Goal: Task Accomplishment & Management: Use online tool/utility

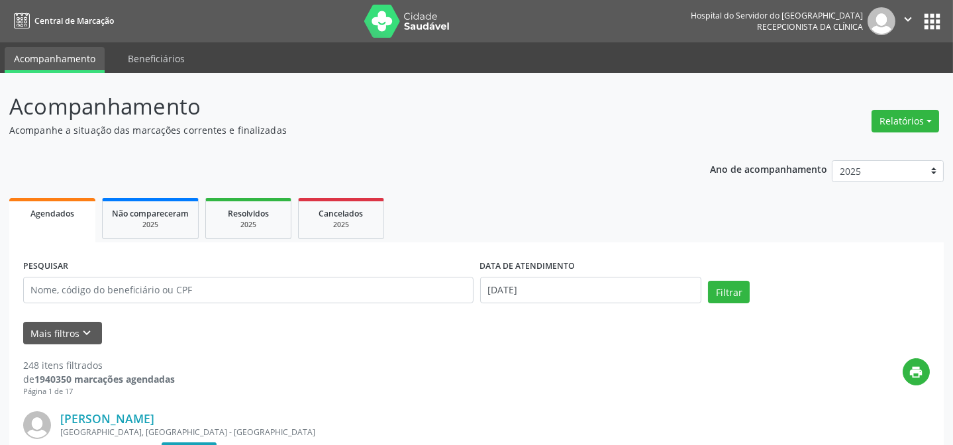
scroll to position [132, 0]
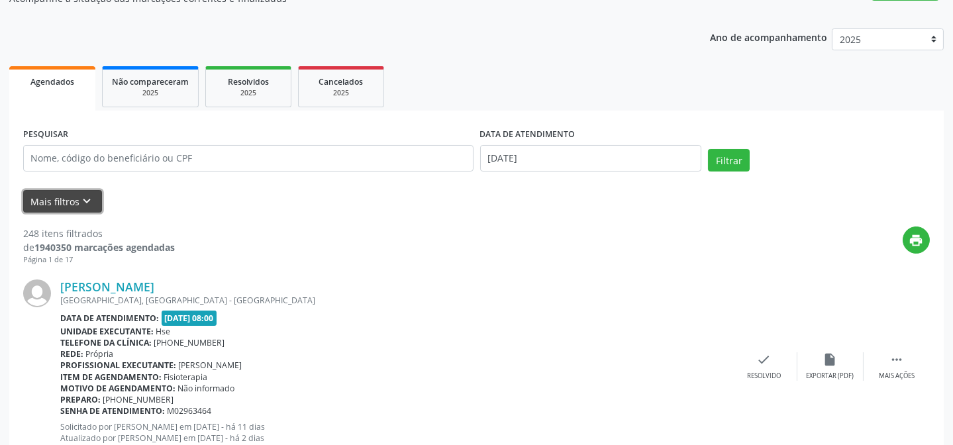
click at [83, 201] on icon "keyboard_arrow_down" at bounding box center [87, 201] width 15 height 15
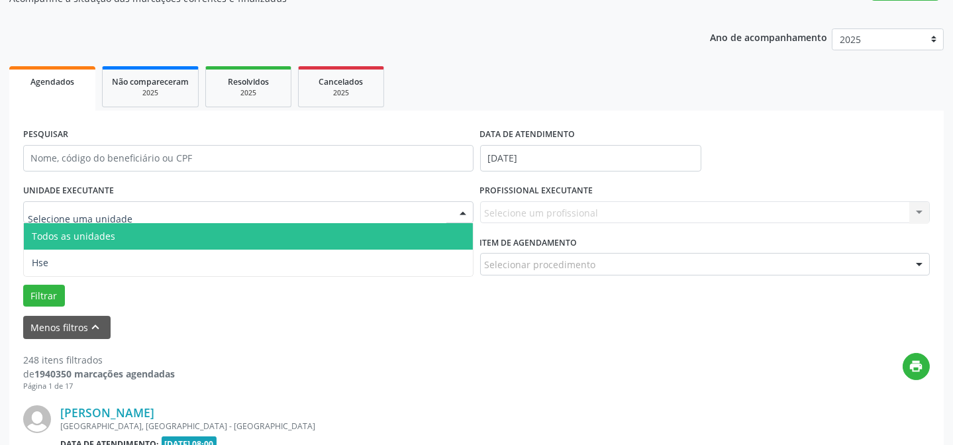
click at [183, 215] on div at bounding box center [248, 212] width 450 height 23
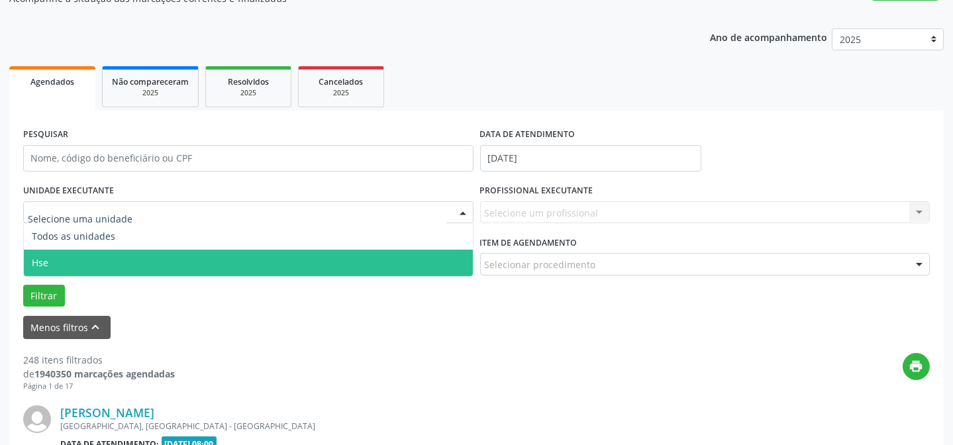
click at [172, 266] on span "Hse" at bounding box center [248, 263] width 449 height 26
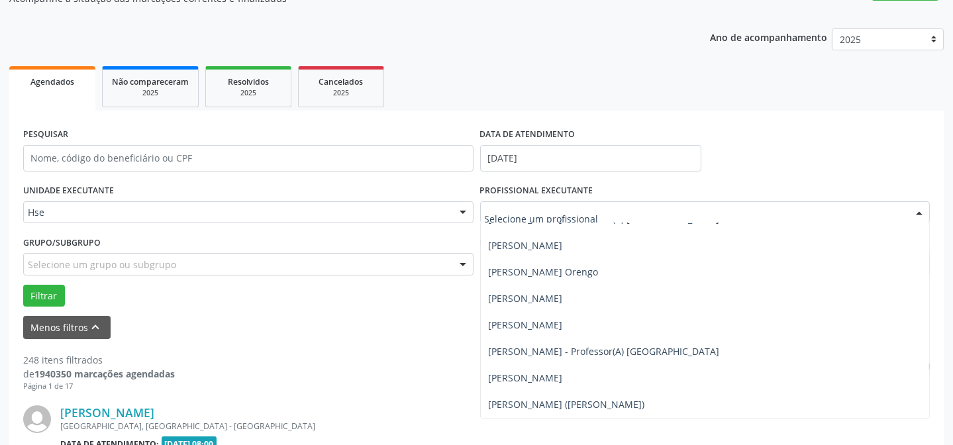
scroll to position [3191, 0]
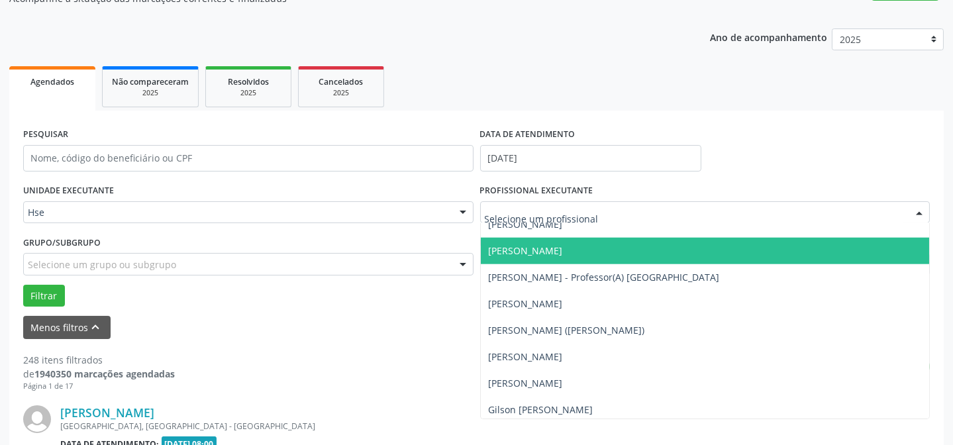
click at [734, 246] on span "[PERSON_NAME]" at bounding box center [705, 251] width 449 height 26
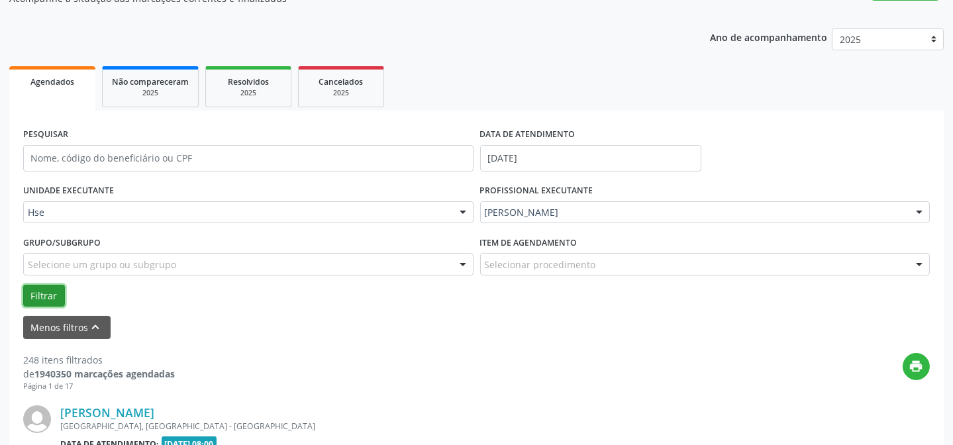
click at [26, 295] on button "Filtrar" at bounding box center [44, 296] width 42 height 23
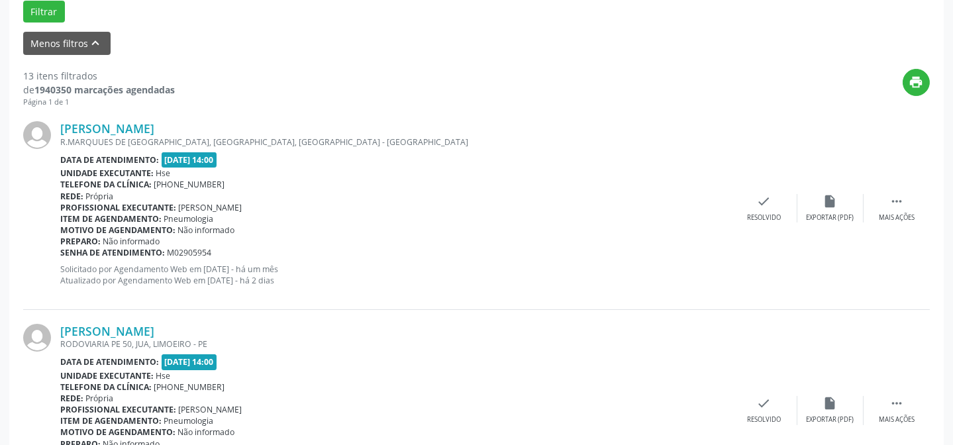
scroll to position [432, 0]
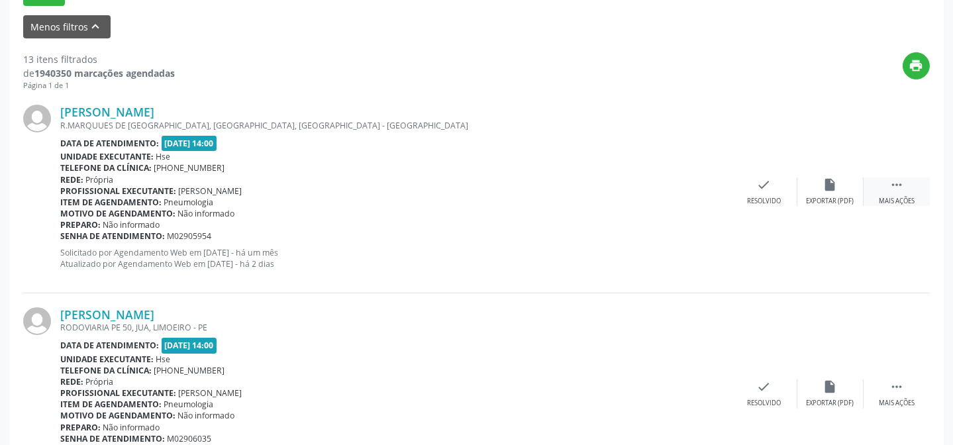
click at [895, 190] on icon "" at bounding box center [896, 184] width 15 height 15
click at [841, 193] on div "alarm_off Não compareceu" at bounding box center [830, 191] width 66 height 28
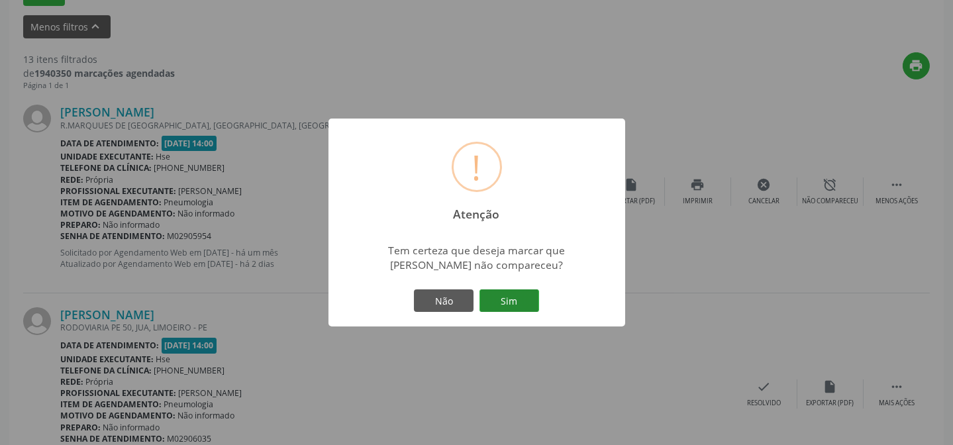
click at [524, 303] on button "Sim" at bounding box center [509, 300] width 60 height 23
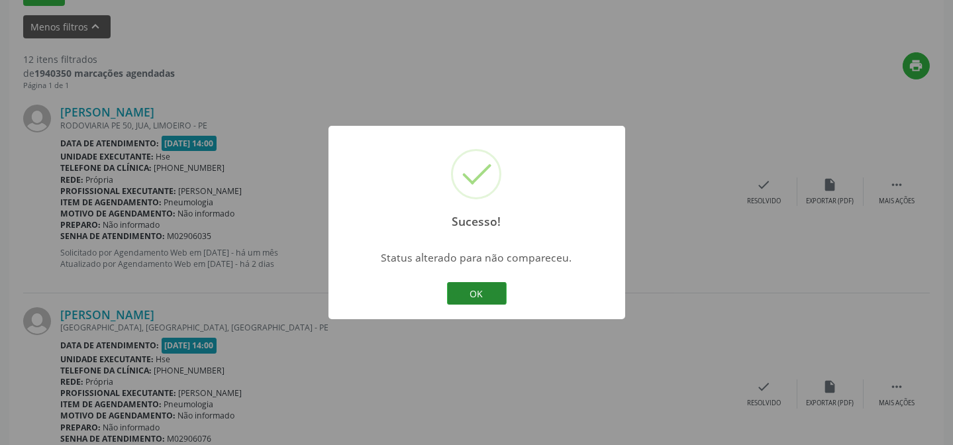
click at [478, 293] on button "OK" at bounding box center [477, 293] width 60 height 23
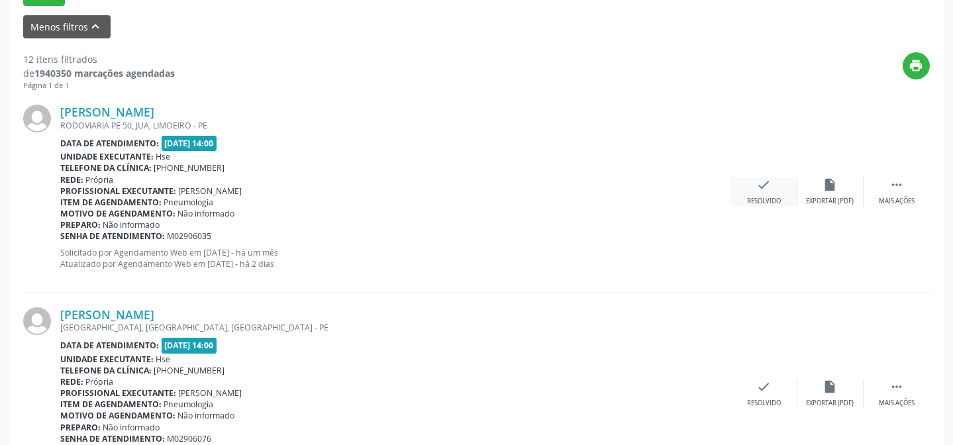
click at [781, 190] on div "check Resolvido" at bounding box center [764, 191] width 66 height 28
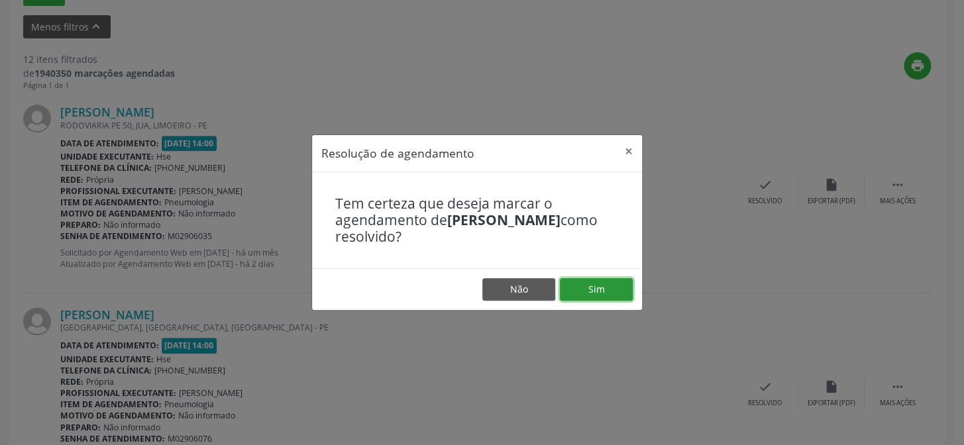
click at [585, 286] on button "Sim" at bounding box center [596, 289] width 73 height 23
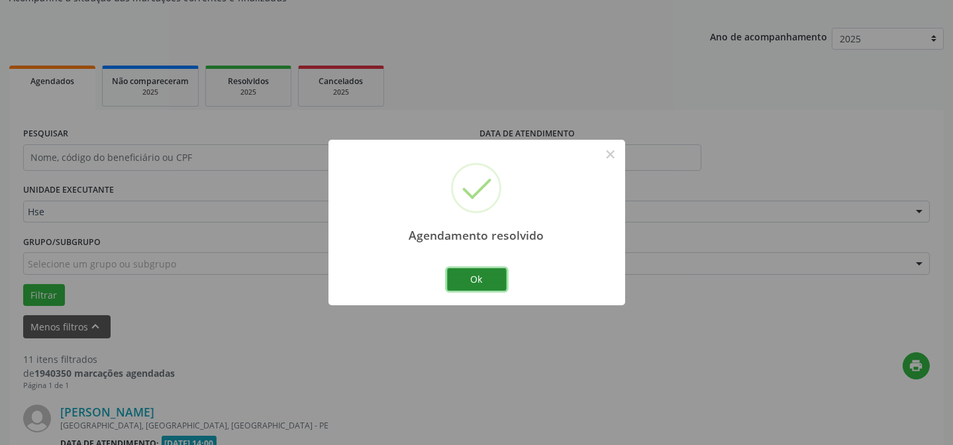
click at [487, 277] on button "Ok" at bounding box center [477, 279] width 60 height 23
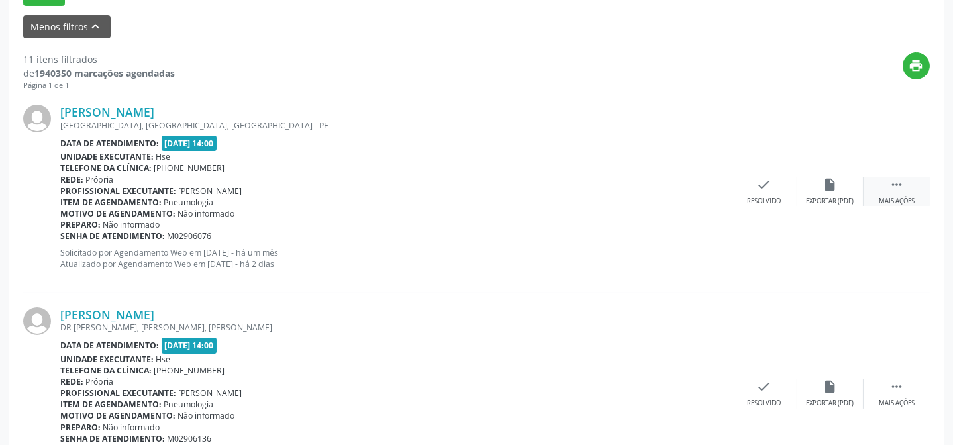
click at [890, 179] on icon "" at bounding box center [896, 184] width 15 height 15
click at [836, 184] on div "alarm_off Não compareceu" at bounding box center [830, 191] width 66 height 28
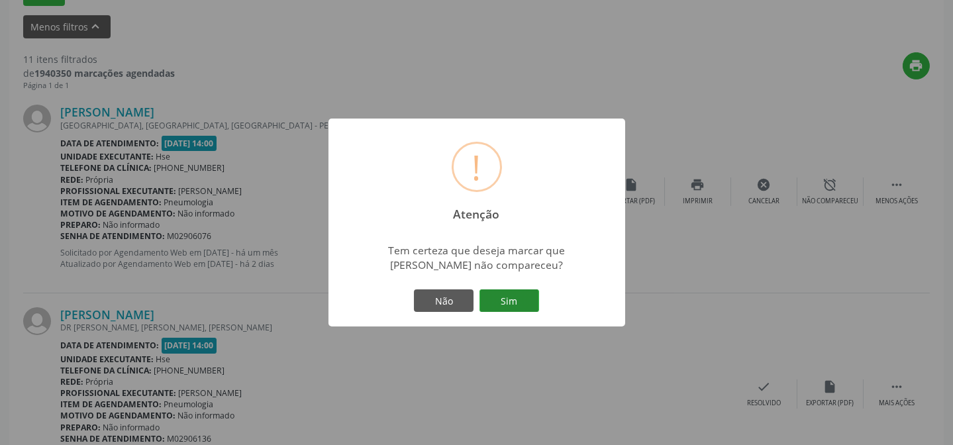
click at [507, 307] on button "Sim" at bounding box center [509, 300] width 60 height 23
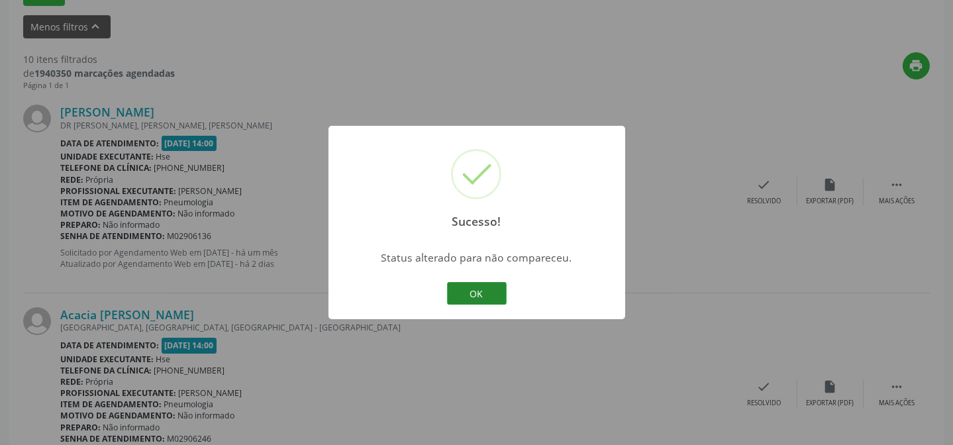
click at [489, 297] on button "OK" at bounding box center [477, 293] width 60 height 23
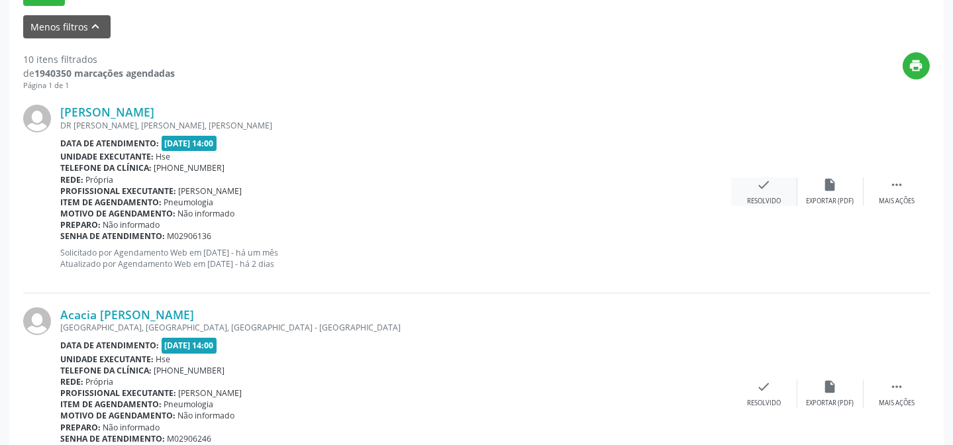
click at [768, 201] on div "Resolvido" at bounding box center [764, 201] width 34 height 9
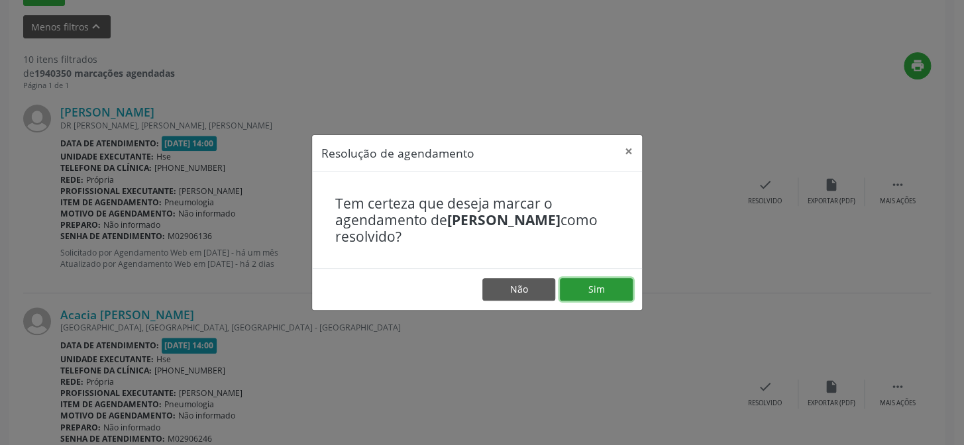
click at [618, 289] on button "Sim" at bounding box center [596, 289] width 73 height 23
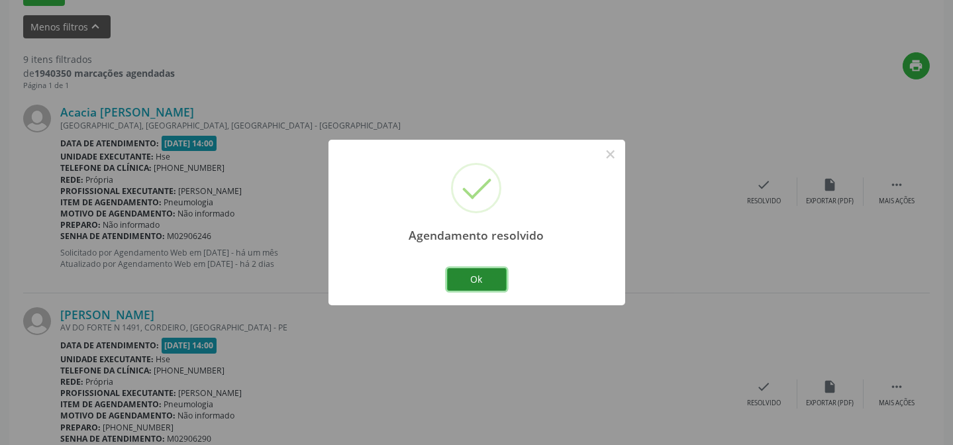
click at [464, 273] on button "Ok" at bounding box center [477, 279] width 60 height 23
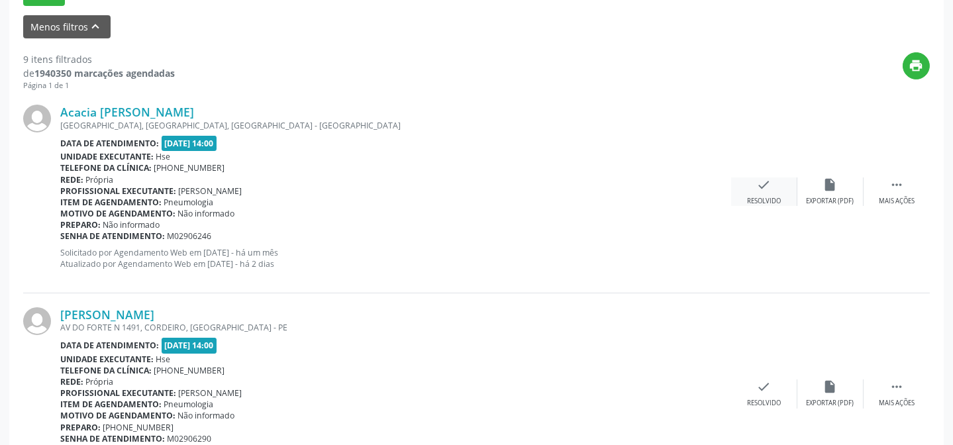
click at [771, 192] on div "check Resolvido" at bounding box center [764, 191] width 66 height 28
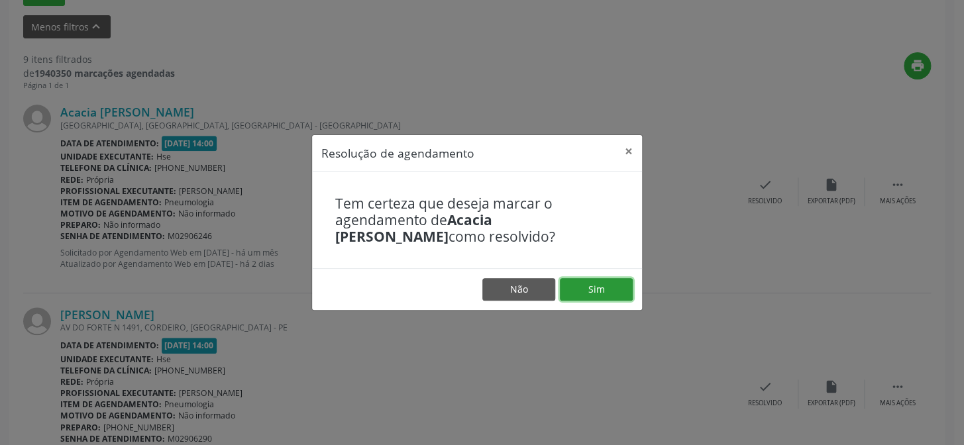
click at [605, 284] on button "Sim" at bounding box center [596, 289] width 73 height 23
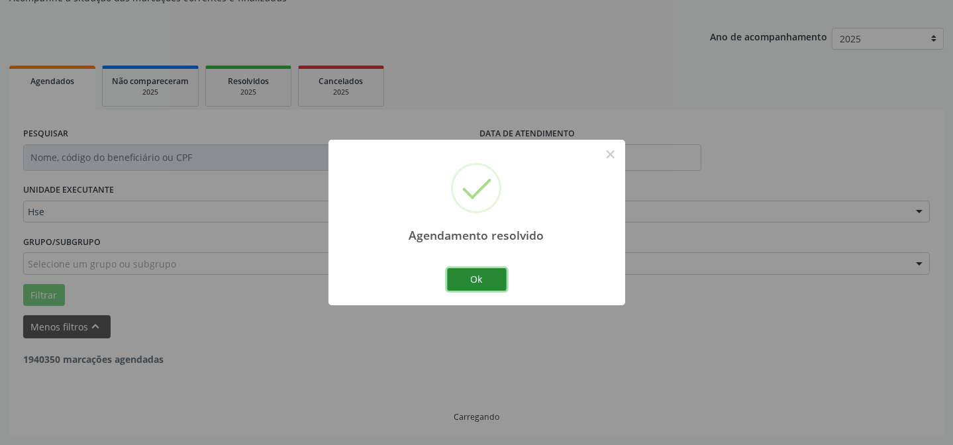
click at [481, 284] on button "Ok" at bounding box center [477, 279] width 60 height 23
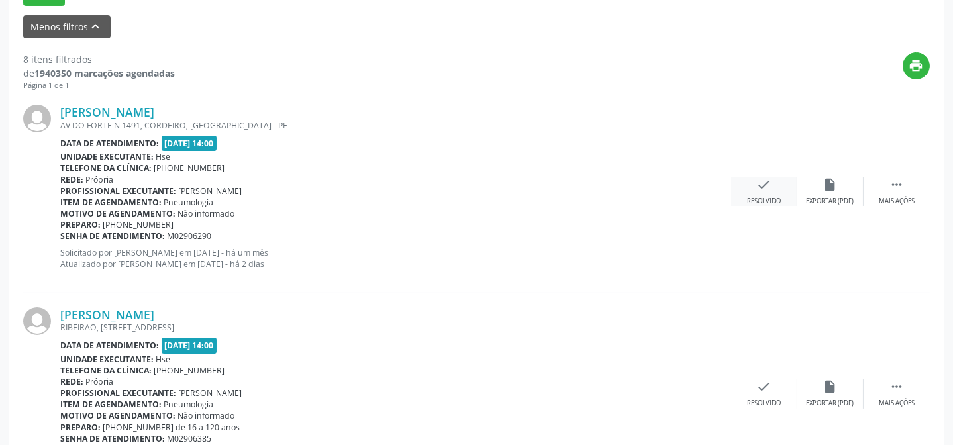
click at [755, 185] on div "check Resolvido" at bounding box center [764, 191] width 66 height 28
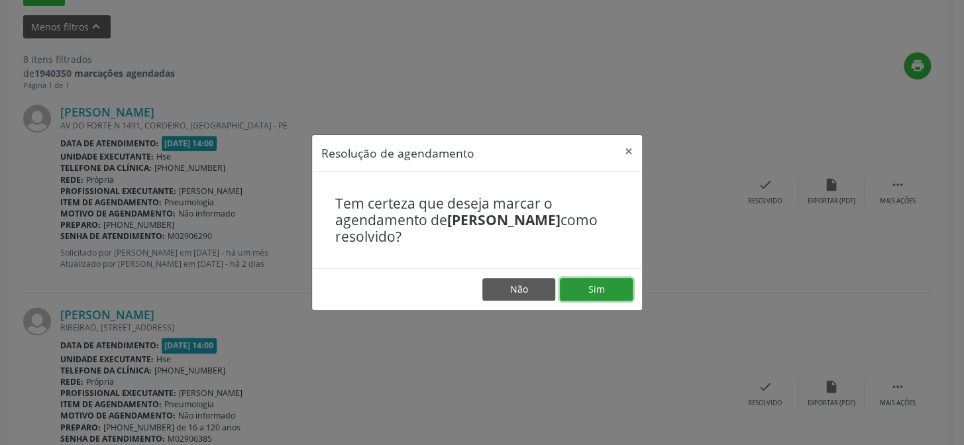
click at [609, 292] on button "Sim" at bounding box center [596, 289] width 73 height 23
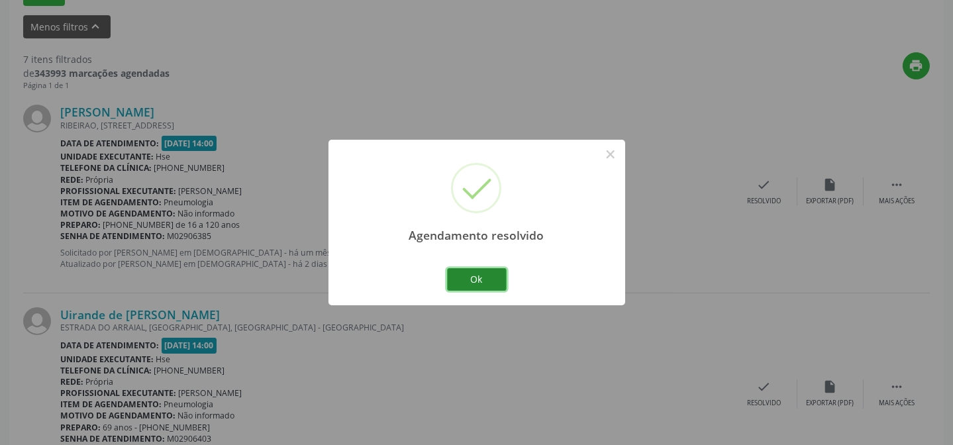
click at [480, 271] on button "Ok" at bounding box center [477, 279] width 60 height 23
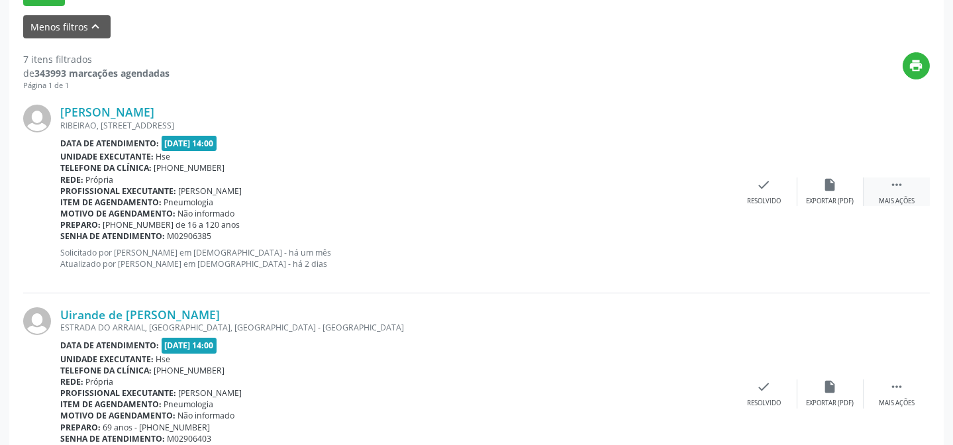
click at [910, 185] on div " Mais ações" at bounding box center [897, 191] width 66 height 28
click at [838, 198] on div "Não compareceu" at bounding box center [830, 201] width 56 height 9
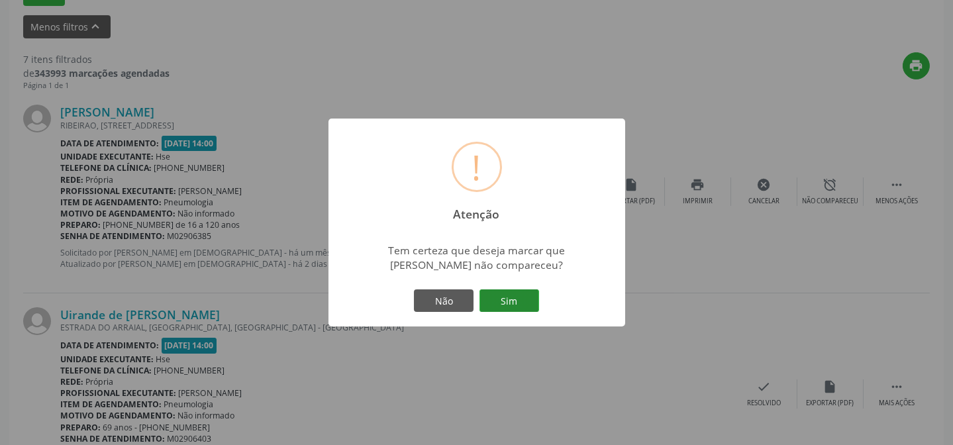
click at [511, 303] on button "Sim" at bounding box center [509, 300] width 60 height 23
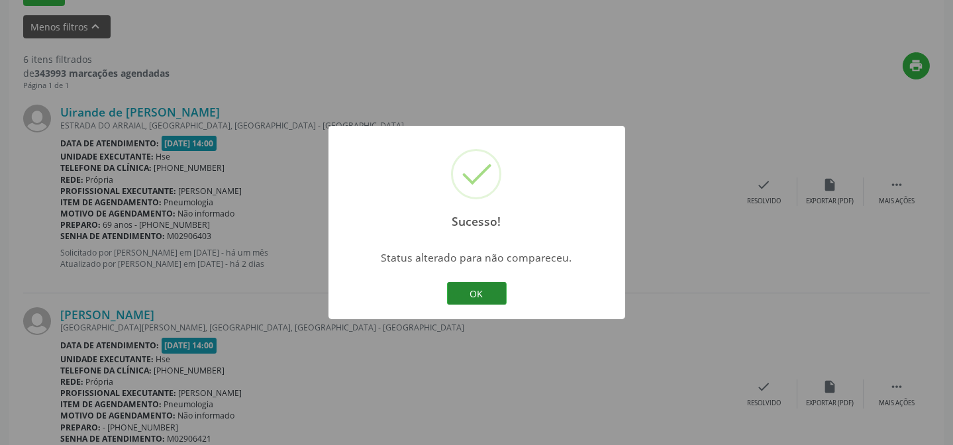
click at [484, 288] on button "OK" at bounding box center [477, 293] width 60 height 23
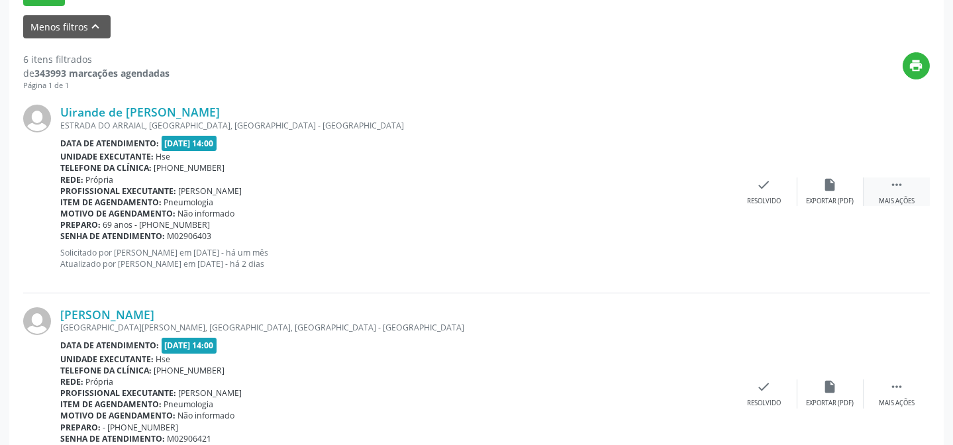
click at [907, 193] on div " Mais ações" at bounding box center [897, 191] width 66 height 28
click at [829, 191] on icon "alarm_off" at bounding box center [830, 184] width 15 height 15
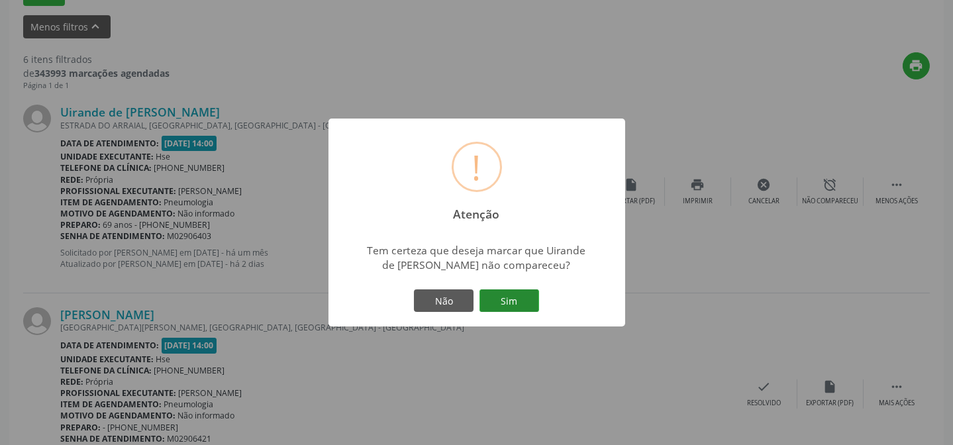
click at [528, 299] on button "Sim" at bounding box center [509, 300] width 60 height 23
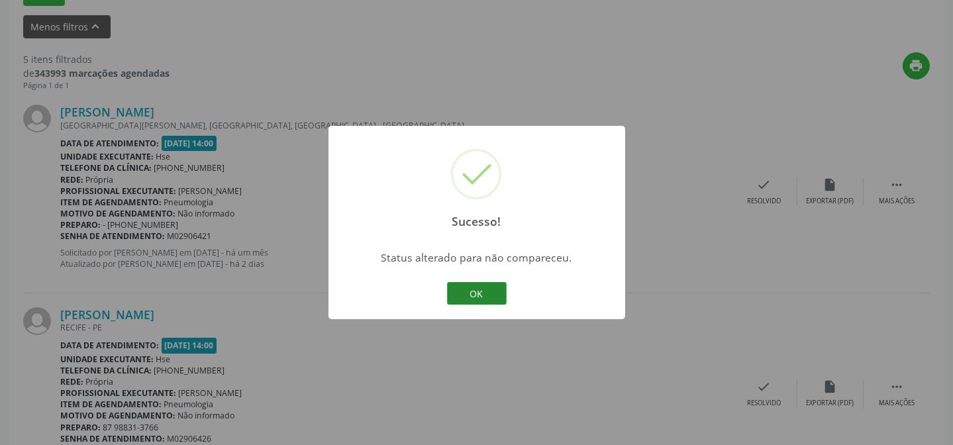
click at [491, 297] on button "OK" at bounding box center [477, 293] width 60 height 23
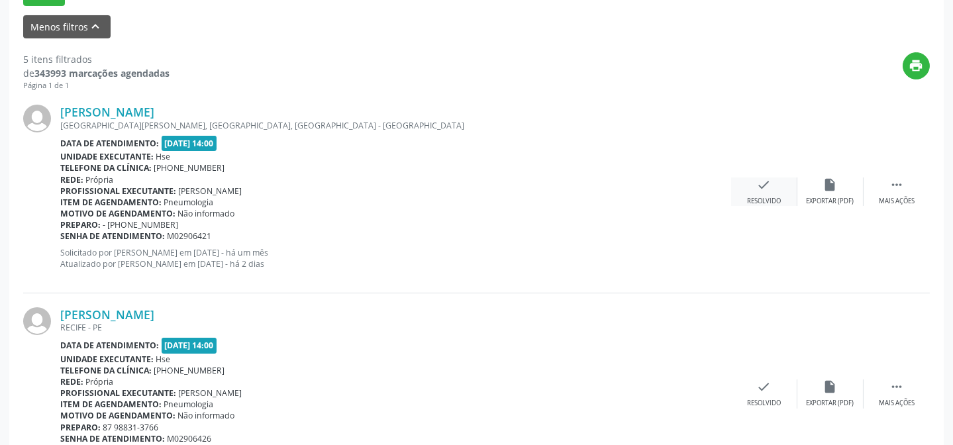
click at [765, 197] on div "Resolvido" at bounding box center [764, 201] width 34 height 9
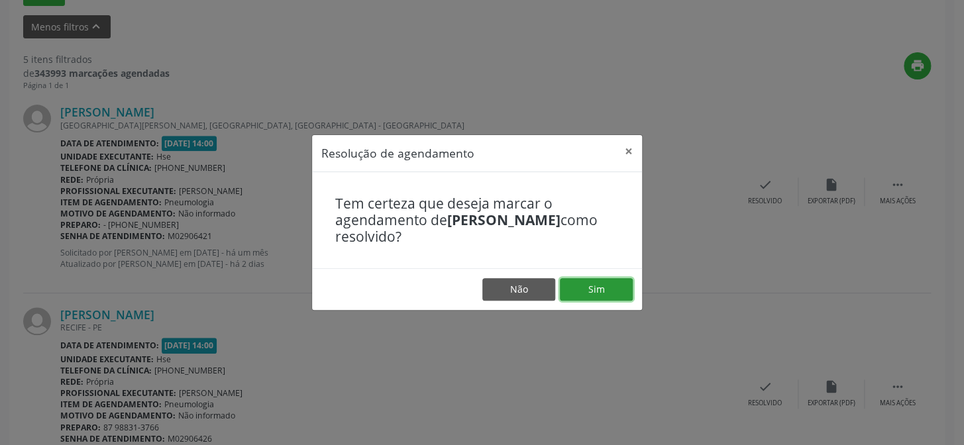
click at [615, 288] on button "Sim" at bounding box center [596, 289] width 73 height 23
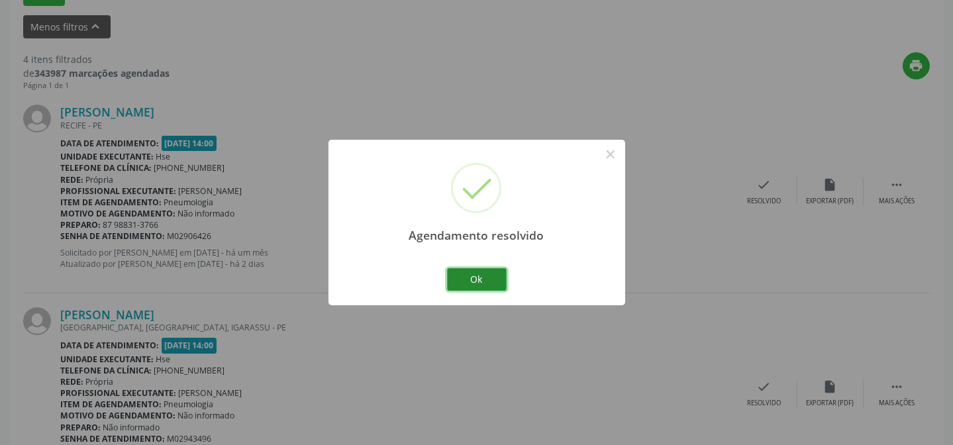
click at [489, 283] on button "Ok" at bounding box center [477, 279] width 60 height 23
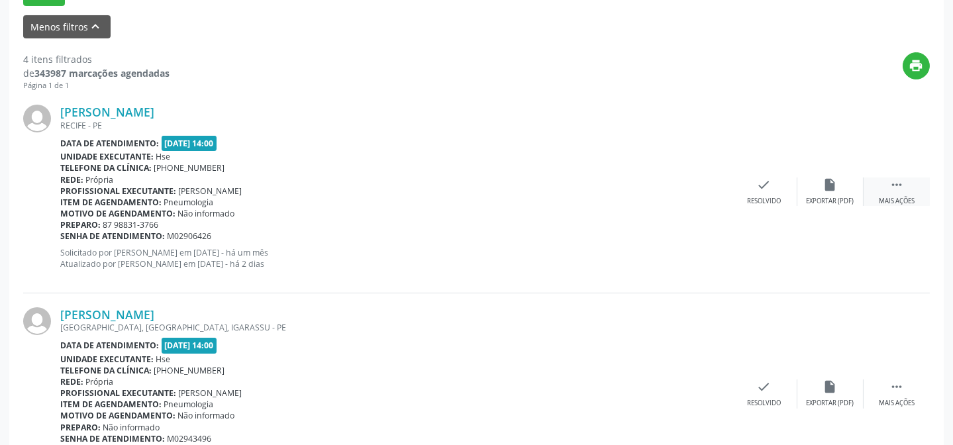
click at [896, 190] on icon "" at bounding box center [896, 184] width 15 height 15
click at [838, 198] on div "Não compareceu" at bounding box center [830, 201] width 56 height 9
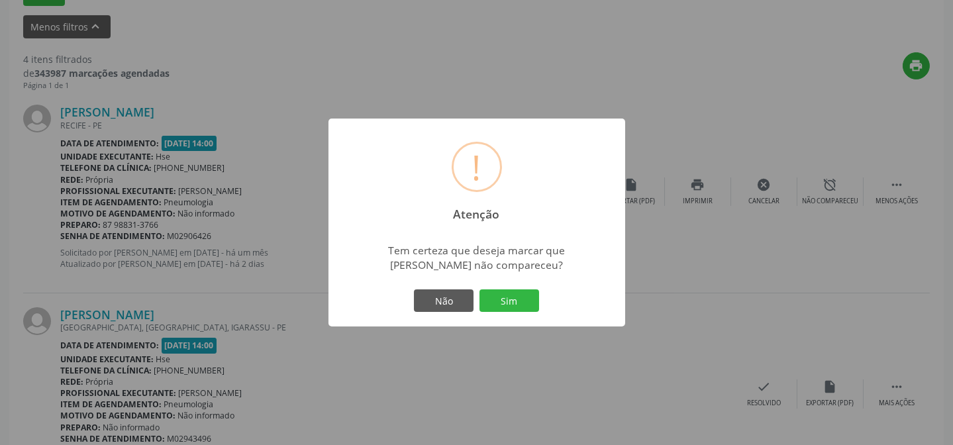
click at [521, 298] on button "Sim" at bounding box center [509, 300] width 60 height 23
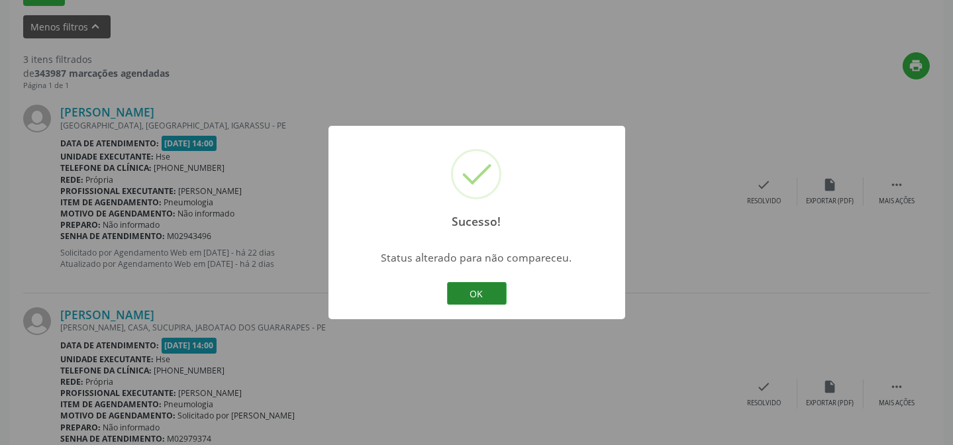
click at [485, 291] on button "OK" at bounding box center [477, 293] width 60 height 23
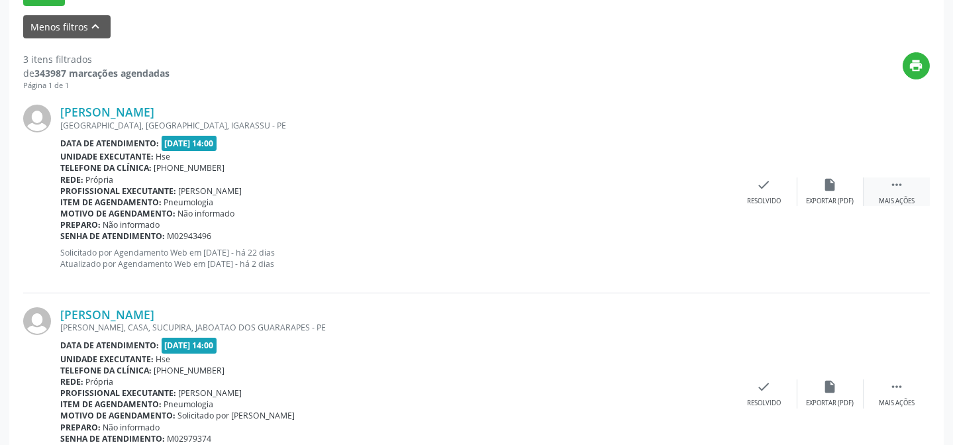
click at [909, 185] on div " Mais ações" at bounding box center [897, 191] width 66 height 28
click at [826, 199] on div "Não compareceu" at bounding box center [830, 201] width 56 height 9
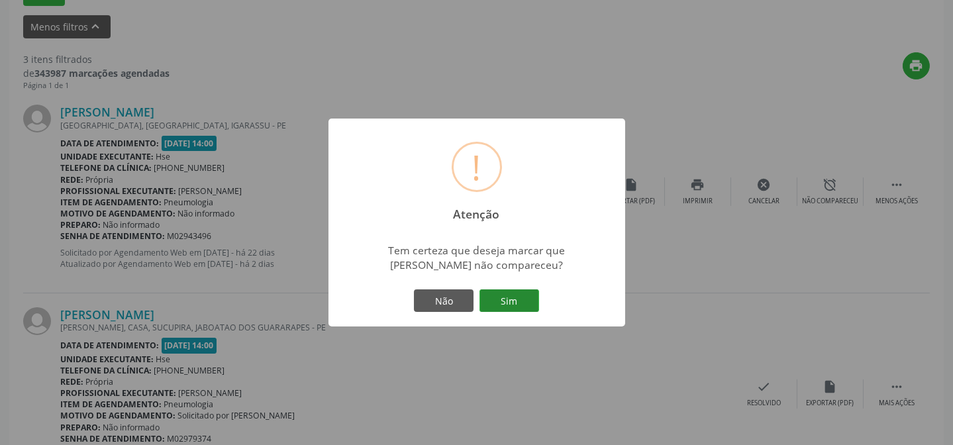
click at [505, 302] on button "Sim" at bounding box center [509, 300] width 60 height 23
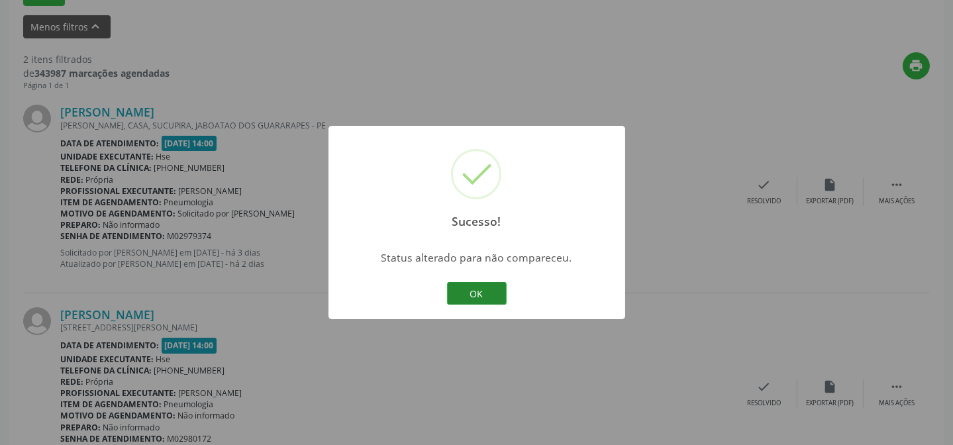
click at [495, 297] on button "OK" at bounding box center [477, 293] width 60 height 23
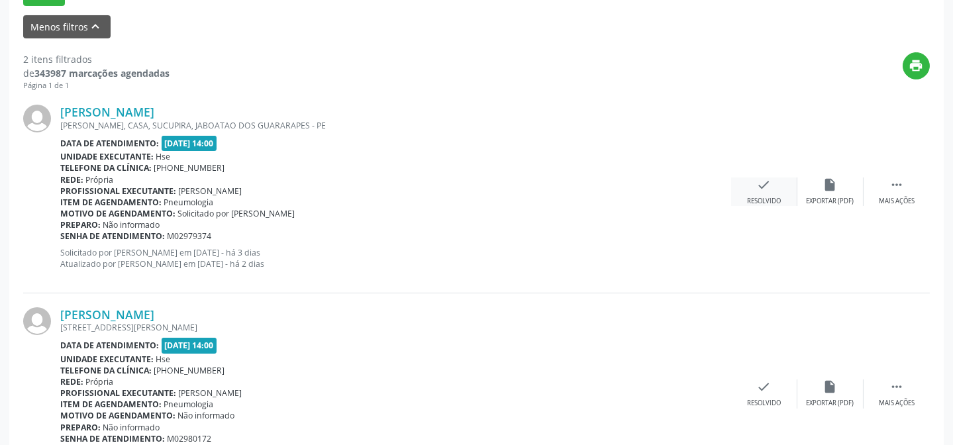
click at [773, 188] on div "check Resolvido" at bounding box center [764, 191] width 66 height 28
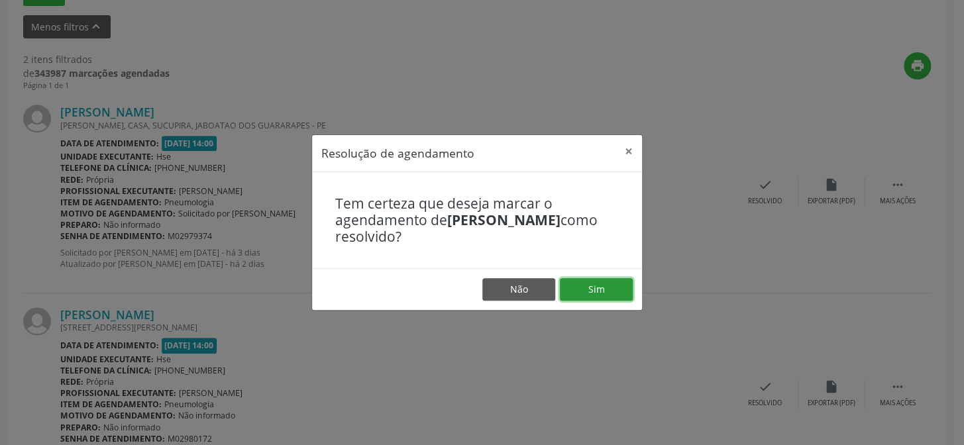
click at [615, 289] on button "Sim" at bounding box center [596, 289] width 73 height 23
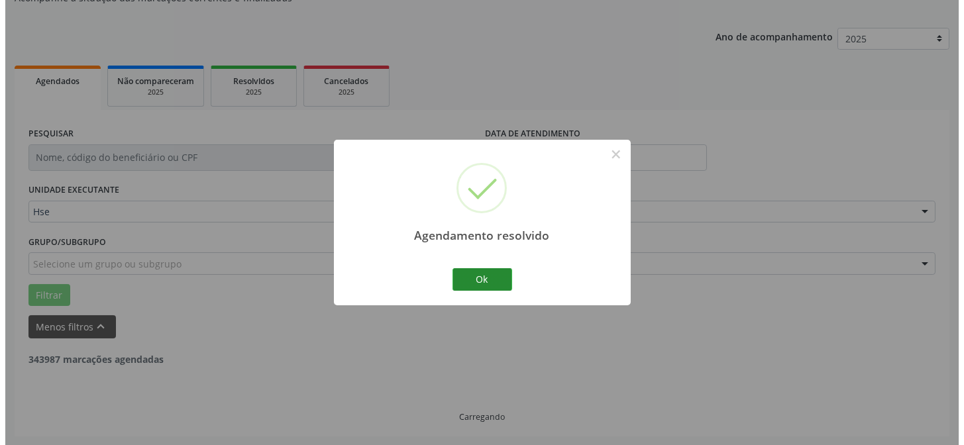
scroll to position [303, 0]
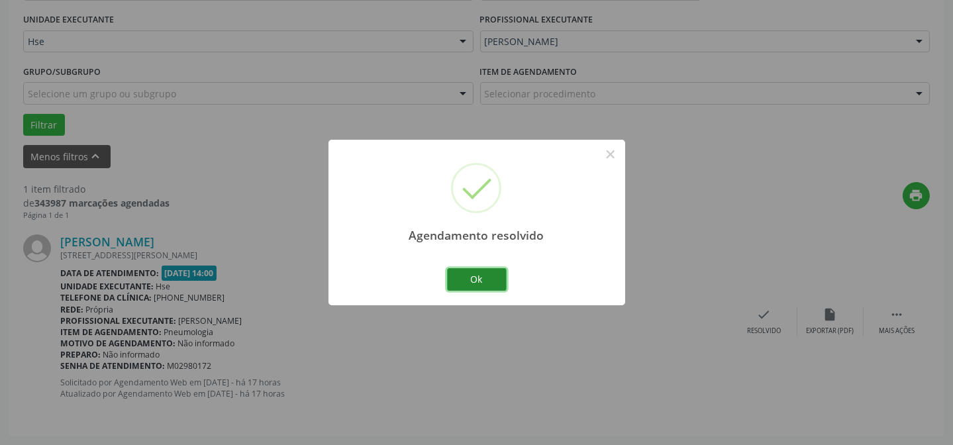
click at [488, 280] on button "Ok" at bounding box center [477, 279] width 60 height 23
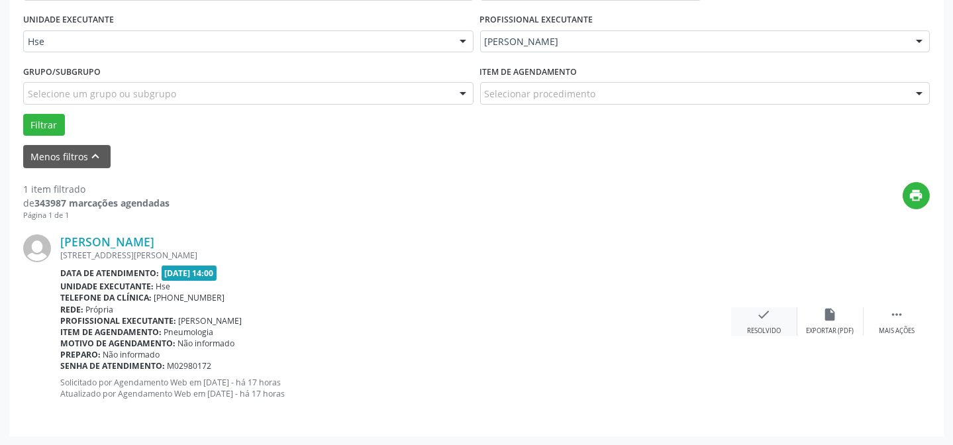
click at [773, 317] on div "check Resolvido" at bounding box center [764, 321] width 66 height 28
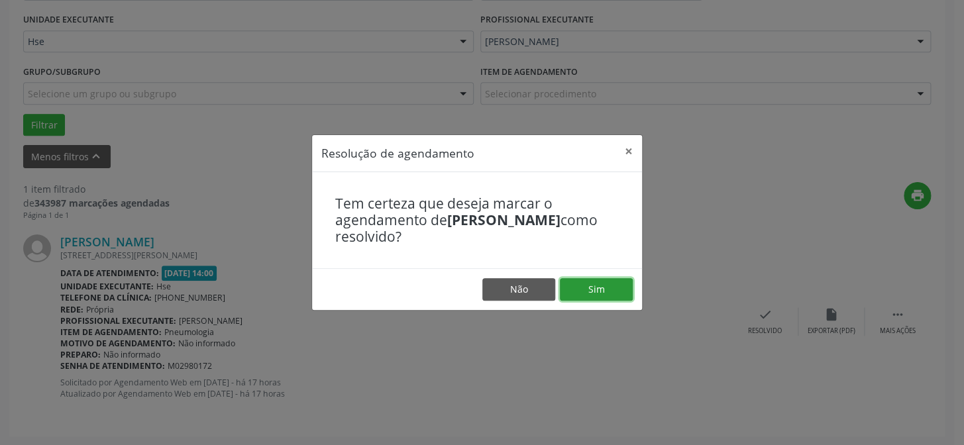
click at [619, 288] on button "Sim" at bounding box center [596, 289] width 73 height 23
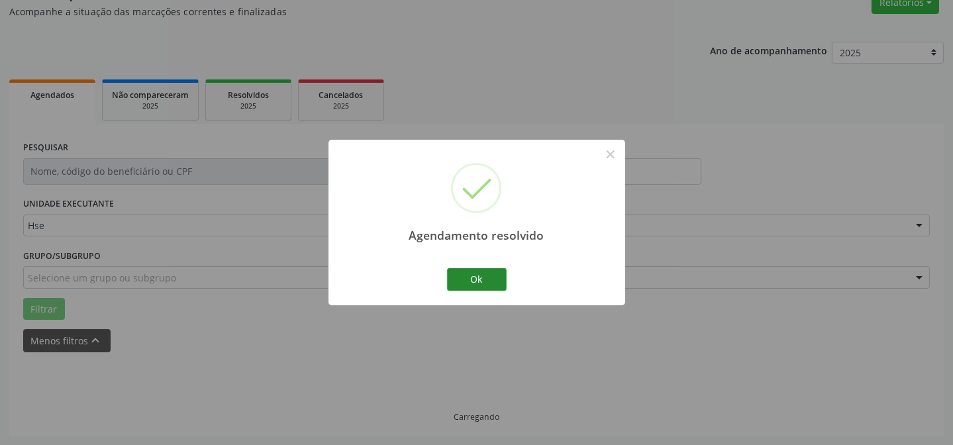
scroll to position [89, 0]
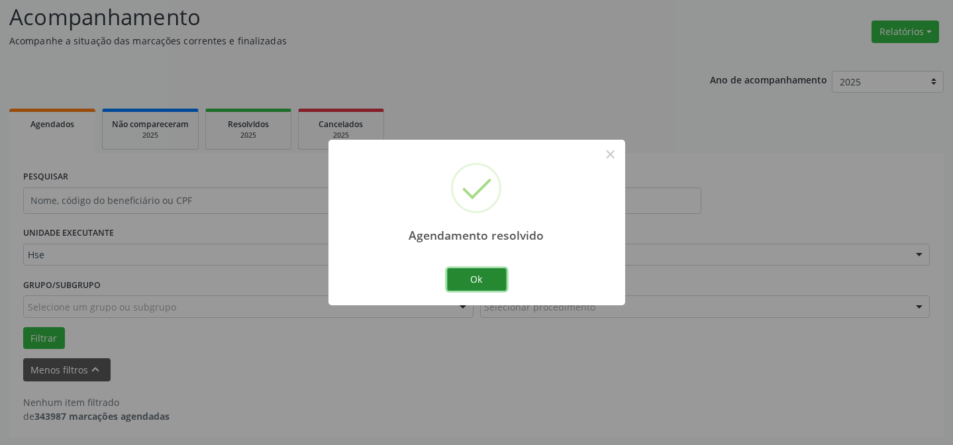
click at [485, 288] on button "Ok" at bounding box center [477, 279] width 60 height 23
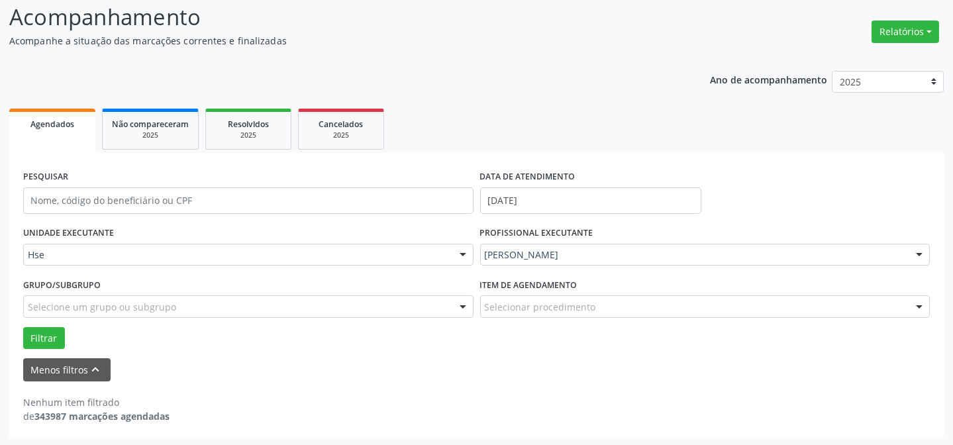
click at [916, 257] on div at bounding box center [919, 255] width 20 height 23
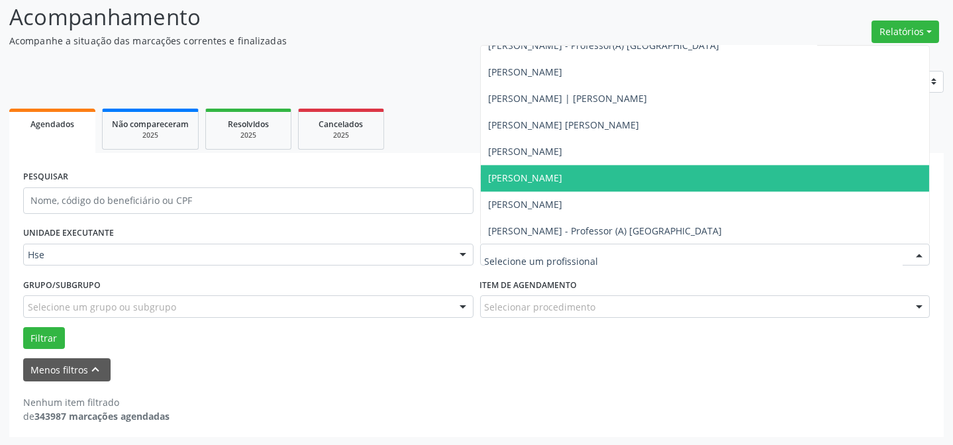
scroll to position [0, 0]
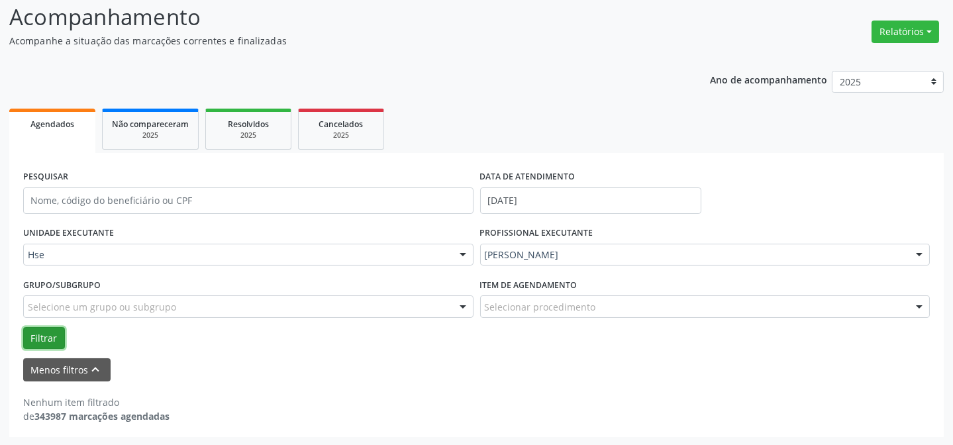
click at [50, 333] on button "Filtrar" at bounding box center [44, 338] width 42 height 23
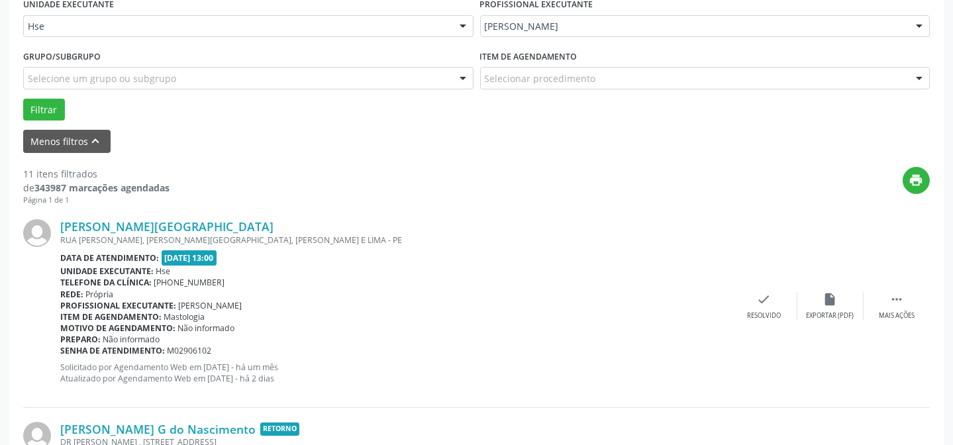
scroll to position [511, 0]
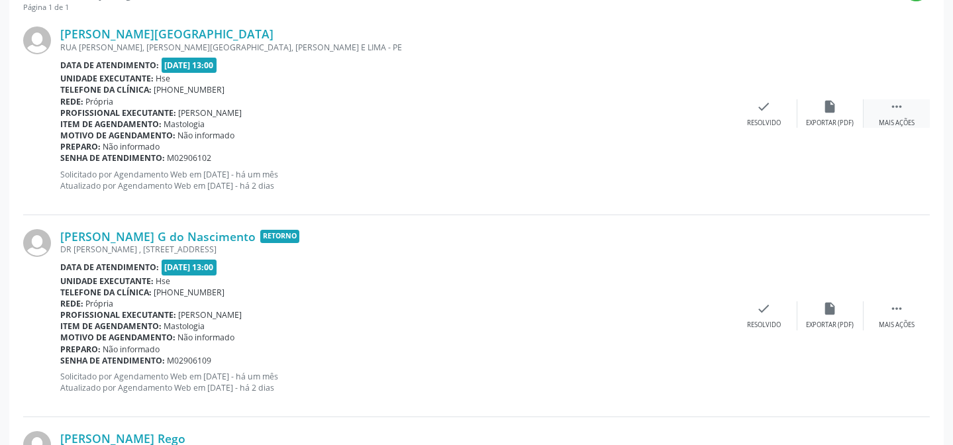
click at [897, 100] on icon "" at bounding box center [896, 106] width 15 height 15
click at [840, 108] on div "alarm_off Não compareceu" at bounding box center [830, 113] width 66 height 28
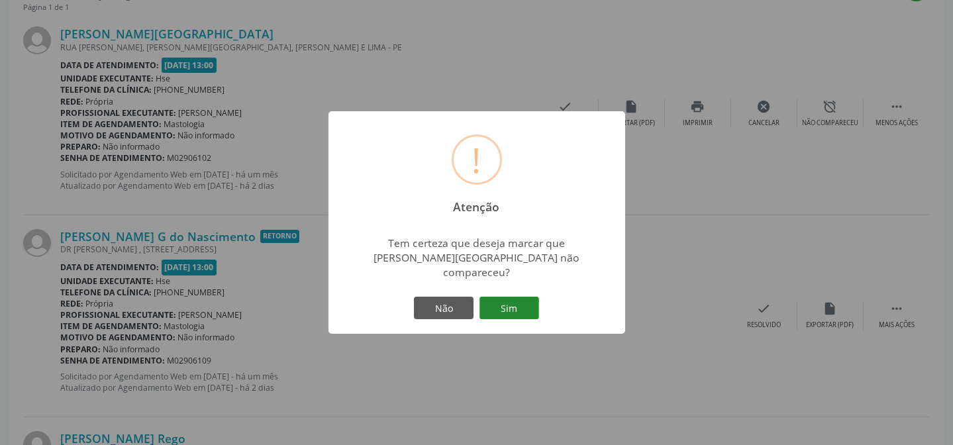
click at [509, 305] on button "Sim" at bounding box center [509, 308] width 60 height 23
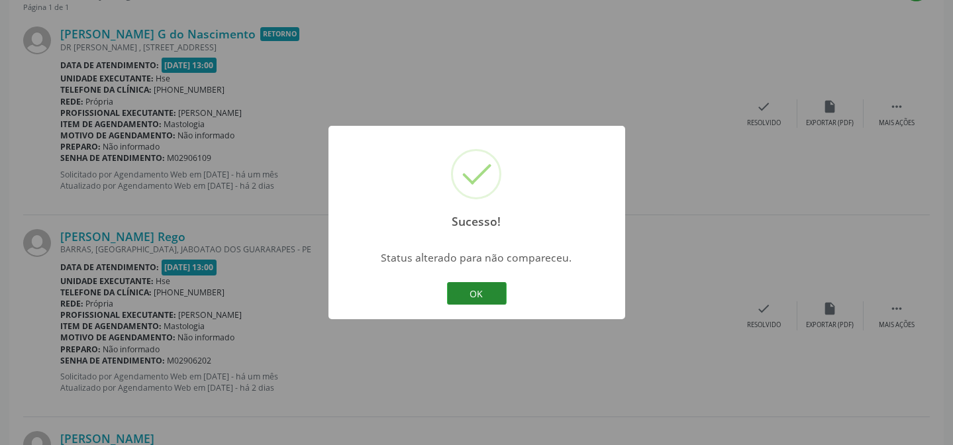
click at [492, 294] on button "OK" at bounding box center [477, 293] width 60 height 23
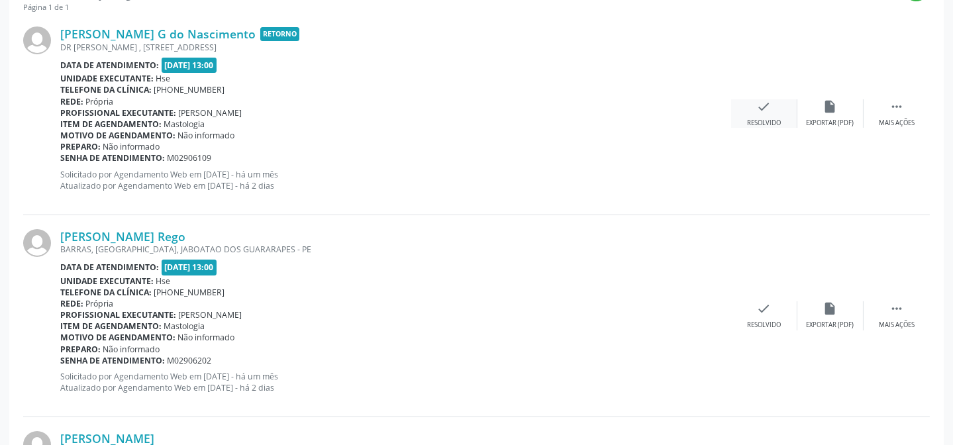
click at [762, 113] on icon "check" at bounding box center [764, 106] width 15 height 15
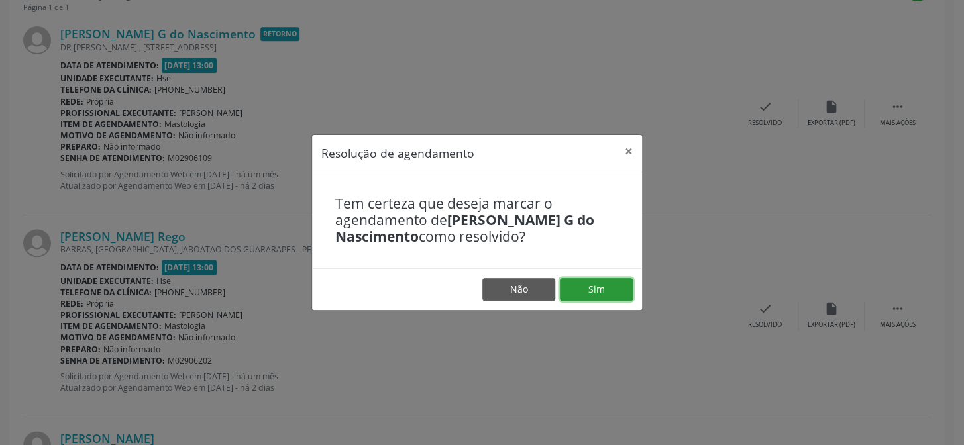
click at [610, 287] on button "Sim" at bounding box center [596, 289] width 73 height 23
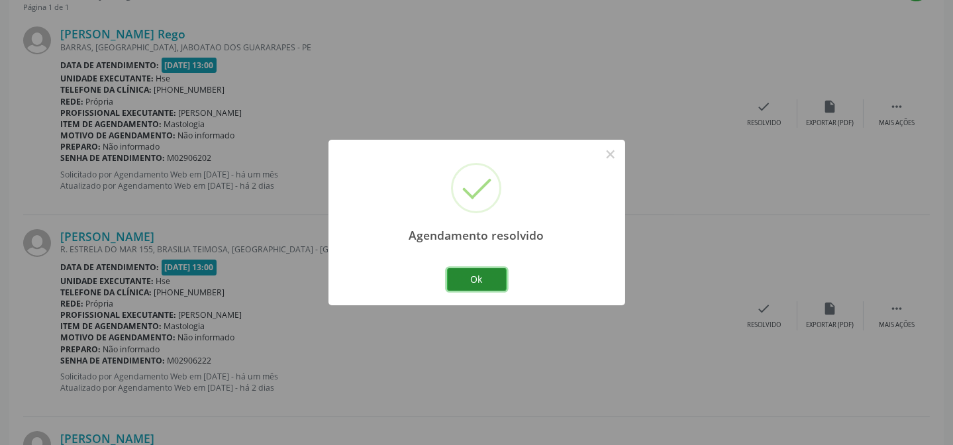
click at [470, 274] on button "Ok" at bounding box center [477, 279] width 60 height 23
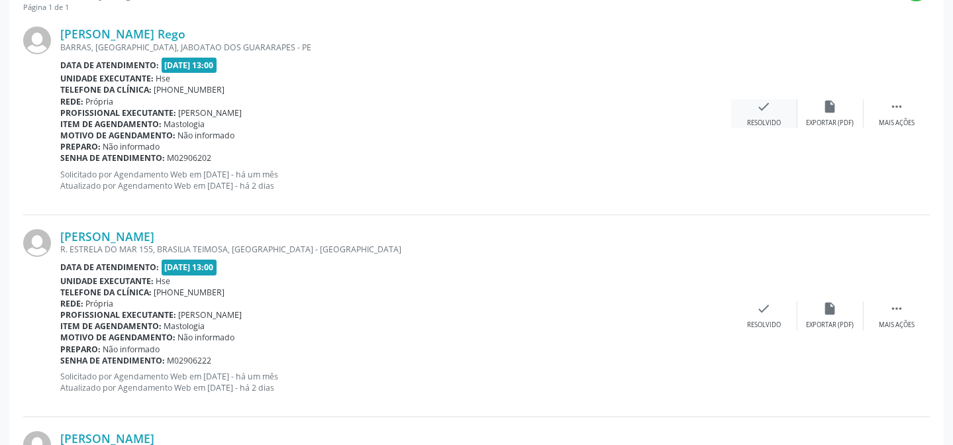
click at [766, 102] on icon "check" at bounding box center [764, 106] width 15 height 15
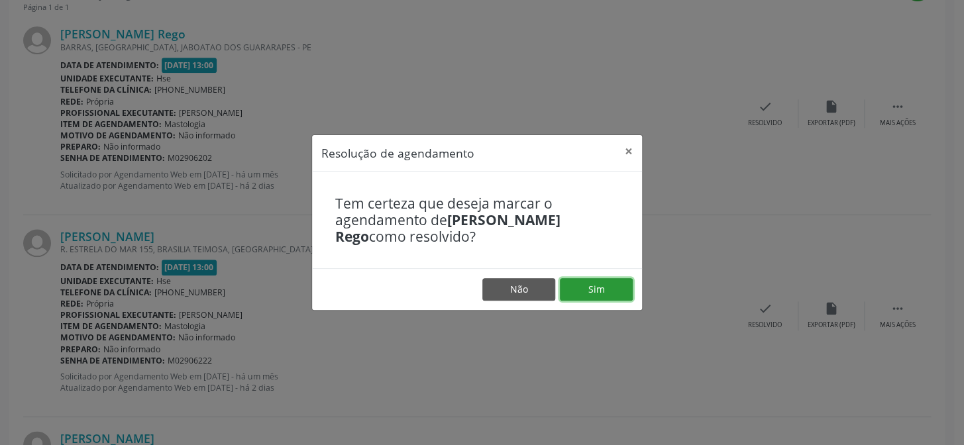
click at [612, 291] on button "Sim" at bounding box center [596, 289] width 73 height 23
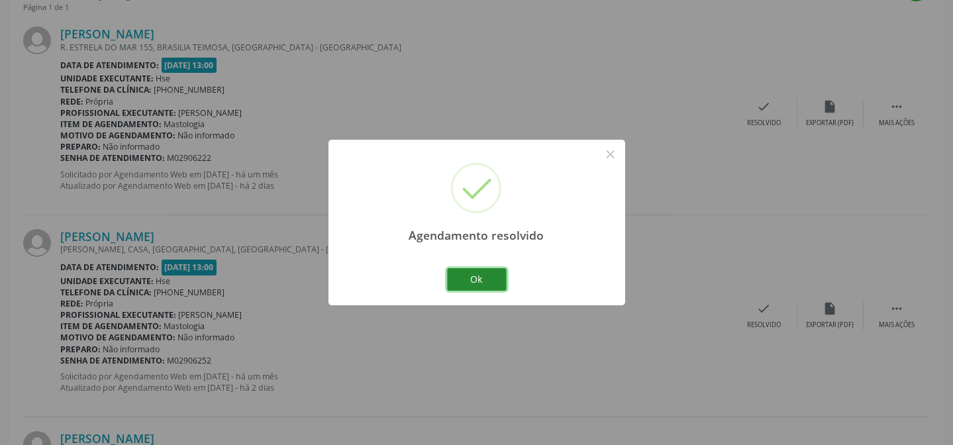
click at [482, 272] on button "Ok" at bounding box center [477, 279] width 60 height 23
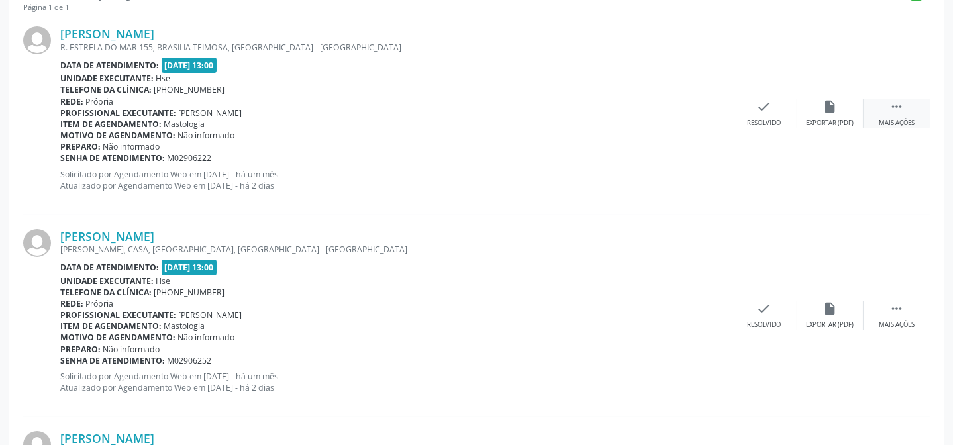
click at [897, 111] on icon "" at bounding box center [896, 106] width 15 height 15
click at [828, 112] on icon "alarm_off" at bounding box center [830, 106] width 15 height 15
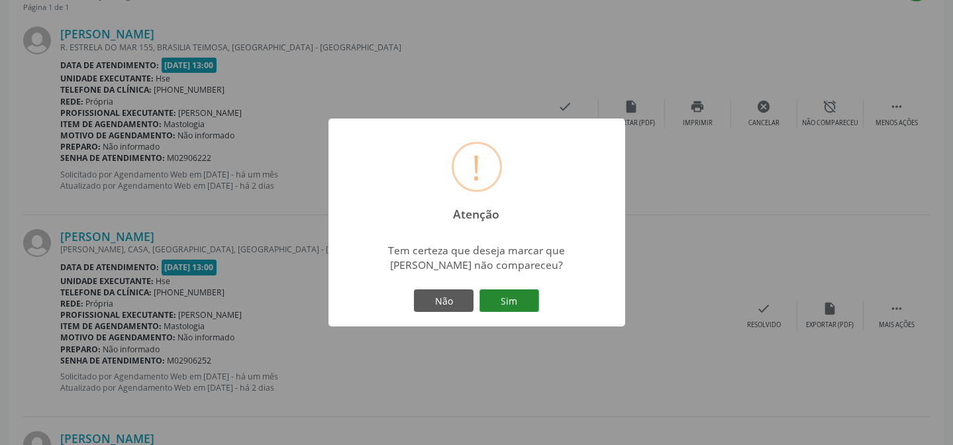
click at [518, 303] on button "Sim" at bounding box center [509, 300] width 60 height 23
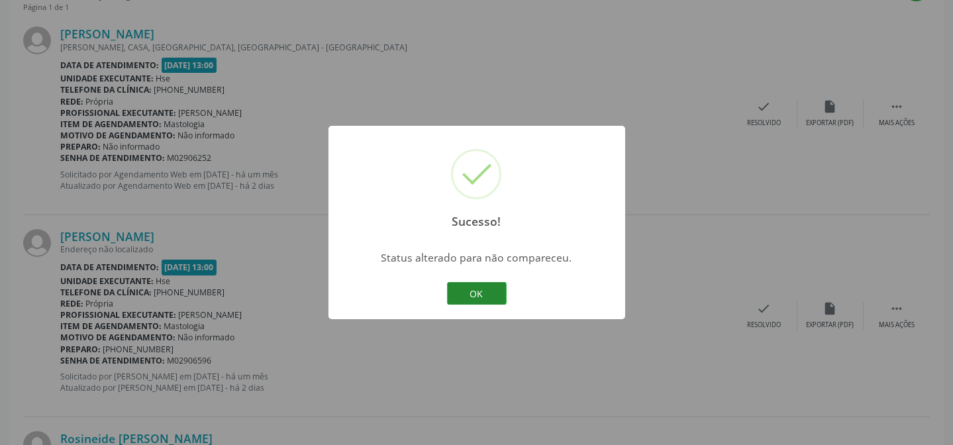
click at [494, 291] on button "OK" at bounding box center [477, 293] width 60 height 23
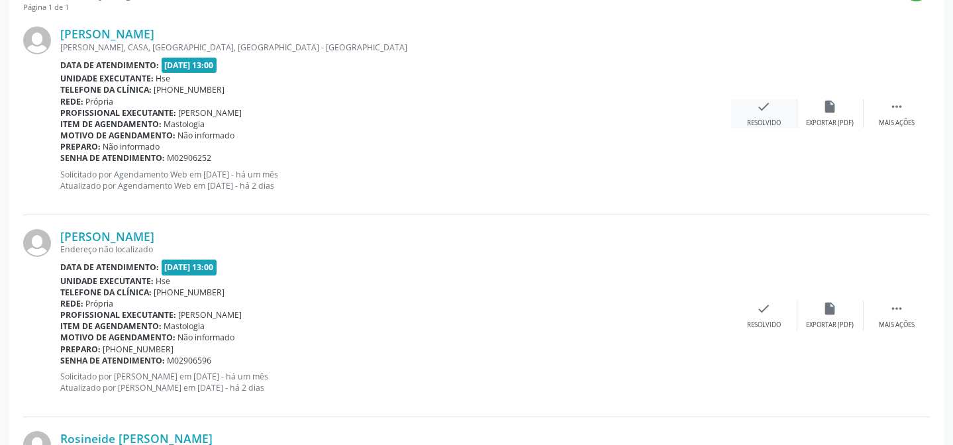
click at [767, 105] on icon "check" at bounding box center [764, 106] width 15 height 15
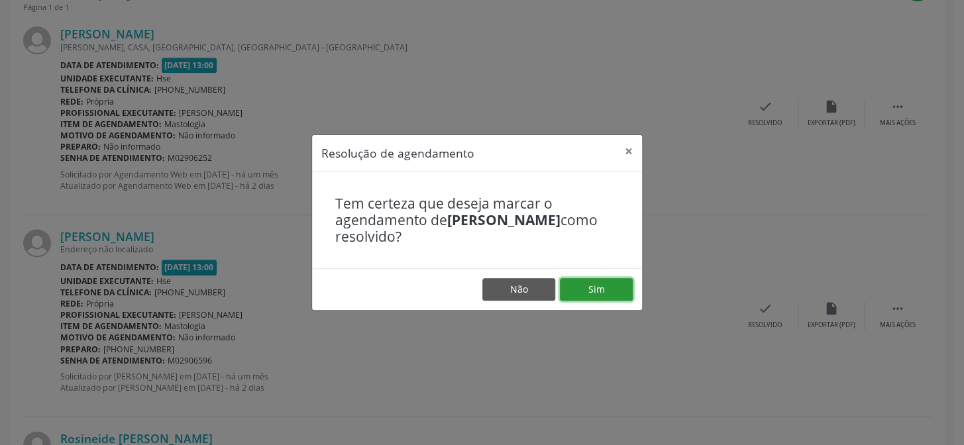
click at [589, 295] on button "Sim" at bounding box center [596, 289] width 73 height 23
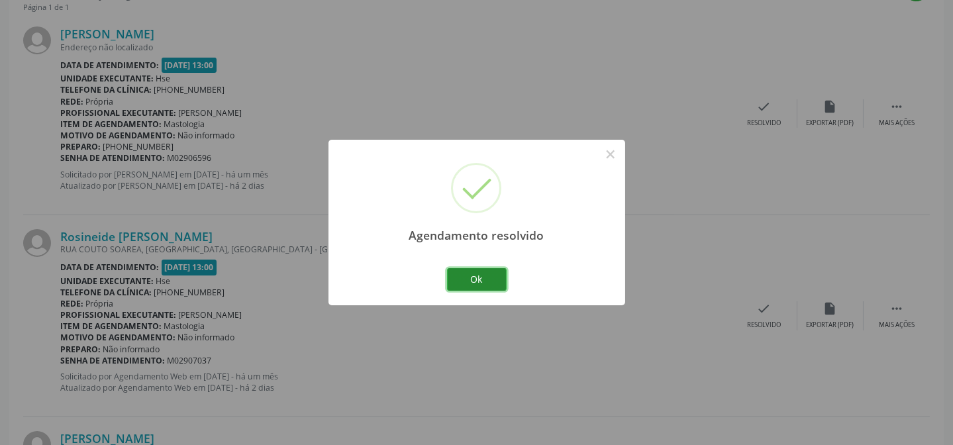
click at [469, 274] on button "Ok" at bounding box center [477, 279] width 60 height 23
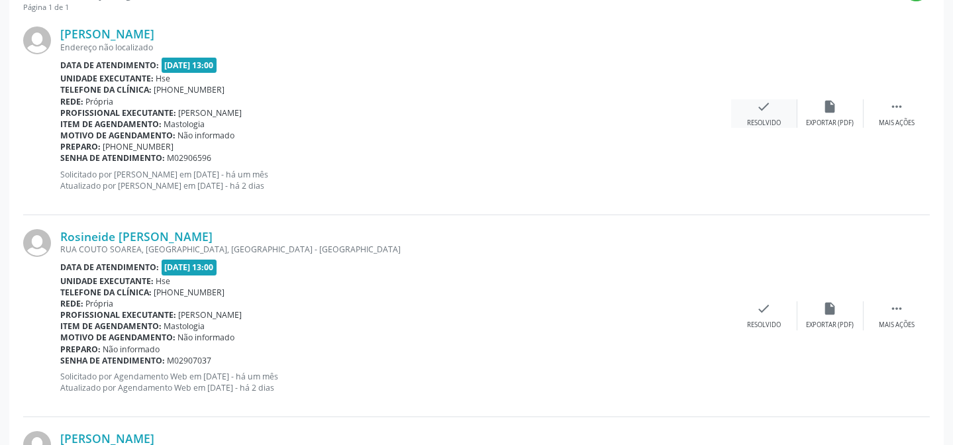
click at [757, 119] on div "Resolvido" at bounding box center [764, 123] width 34 height 9
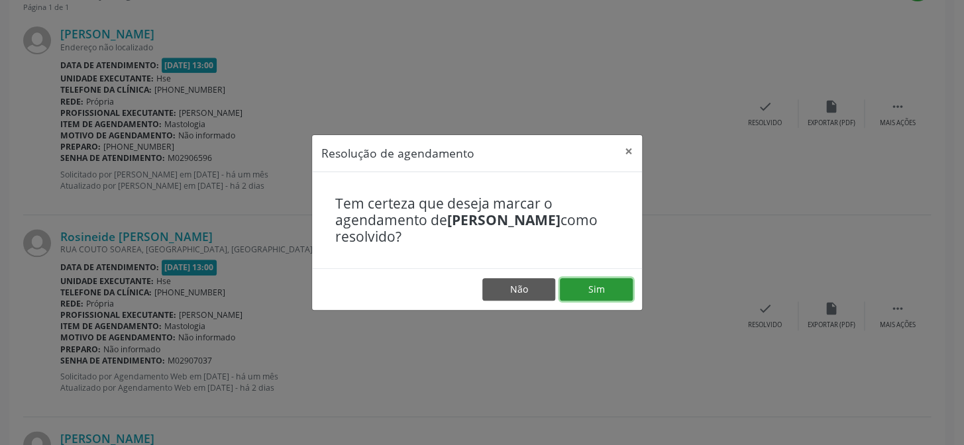
click at [604, 291] on button "Sim" at bounding box center [596, 289] width 73 height 23
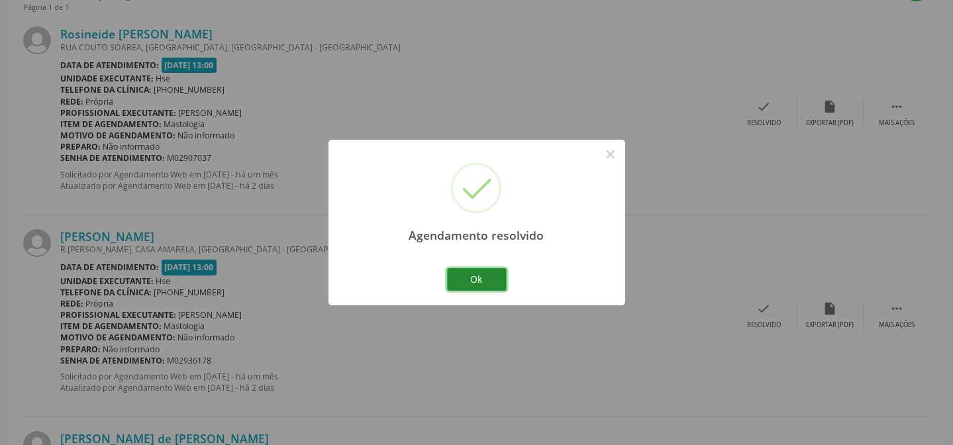
click at [474, 278] on button "Ok" at bounding box center [477, 279] width 60 height 23
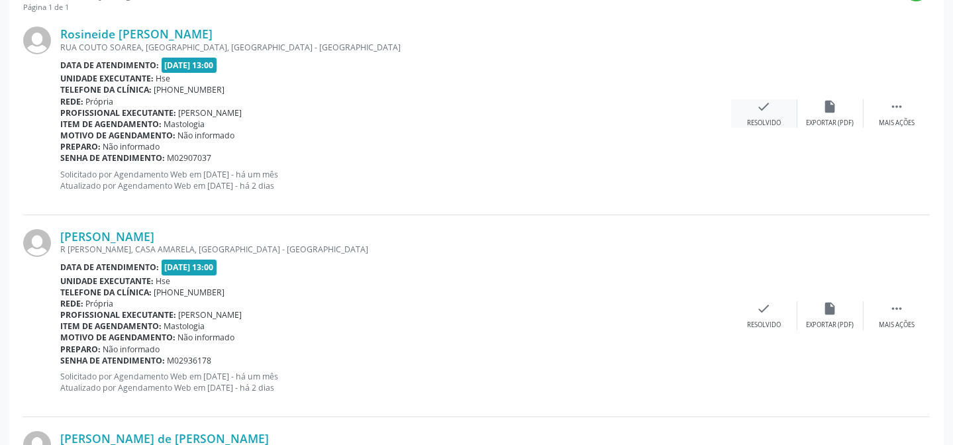
click at [779, 109] on div "check Resolvido" at bounding box center [764, 113] width 66 height 28
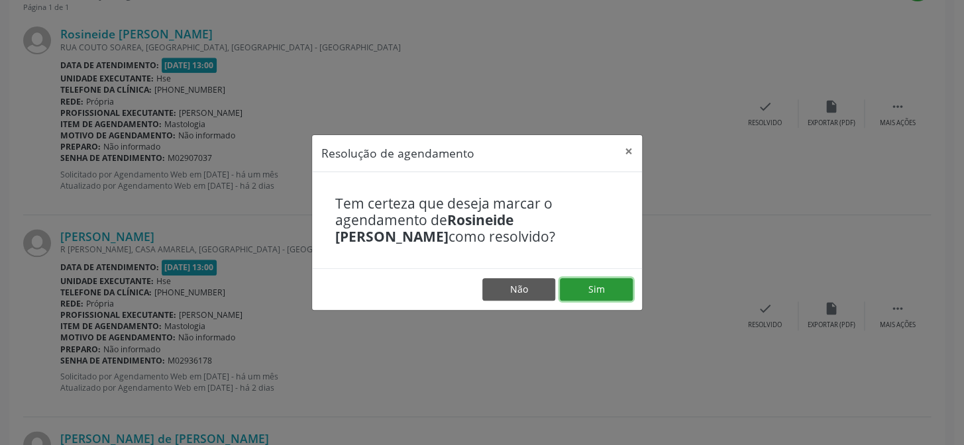
click at [589, 290] on button "Sim" at bounding box center [596, 289] width 73 height 23
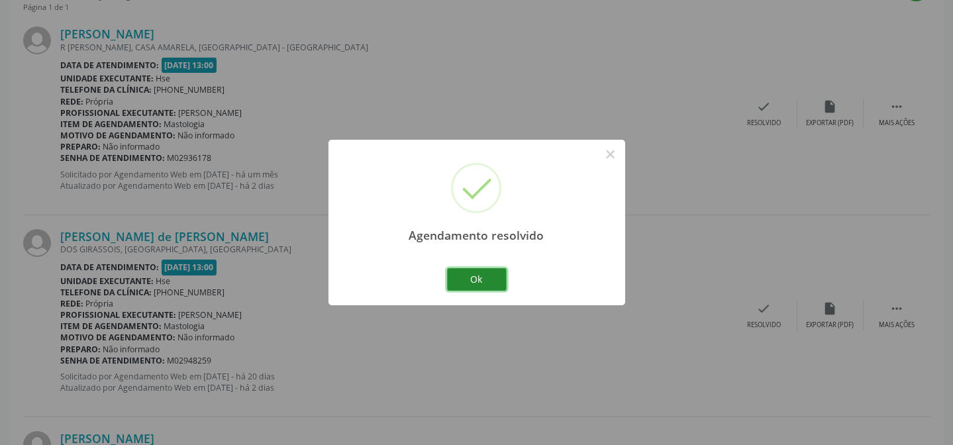
click at [481, 278] on button "Ok" at bounding box center [477, 279] width 60 height 23
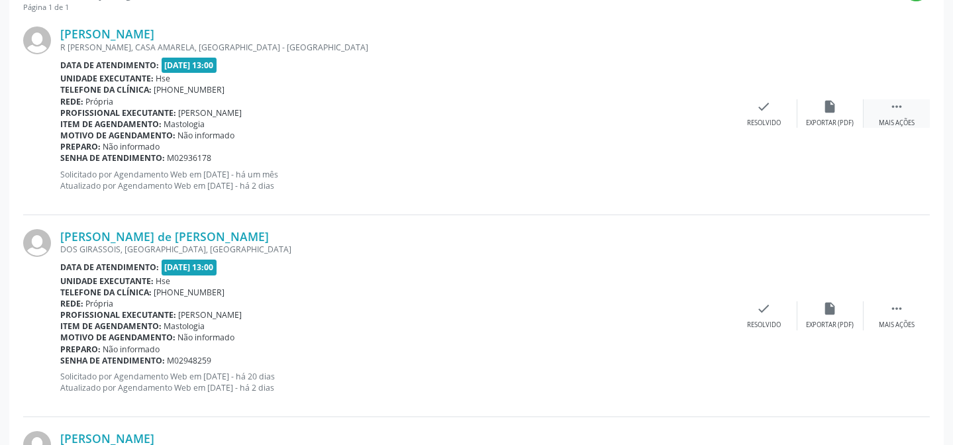
click at [903, 107] on icon "" at bounding box center [896, 106] width 15 height 15
click at [821, 114] on div "alarm_off Não compareceu" at bounding box center [830, 113] width 66 height 28
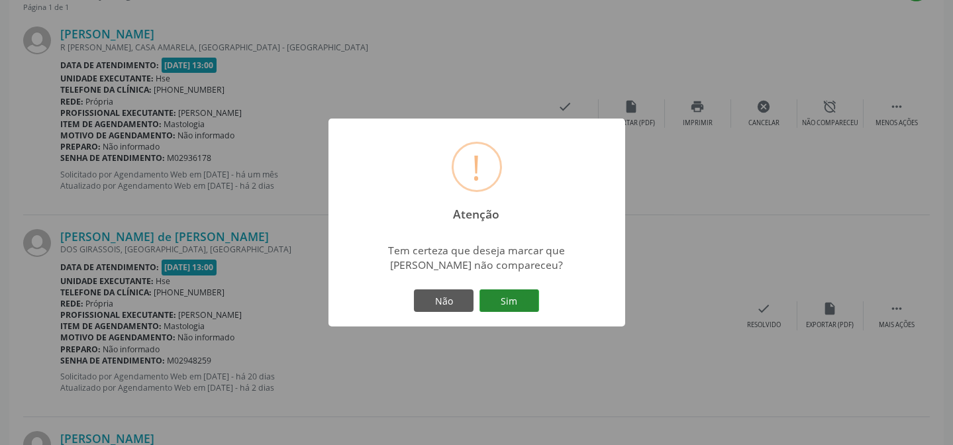
click at [526, 299] on button "Sim" at bounding box center [509, 300] width 60 height 23
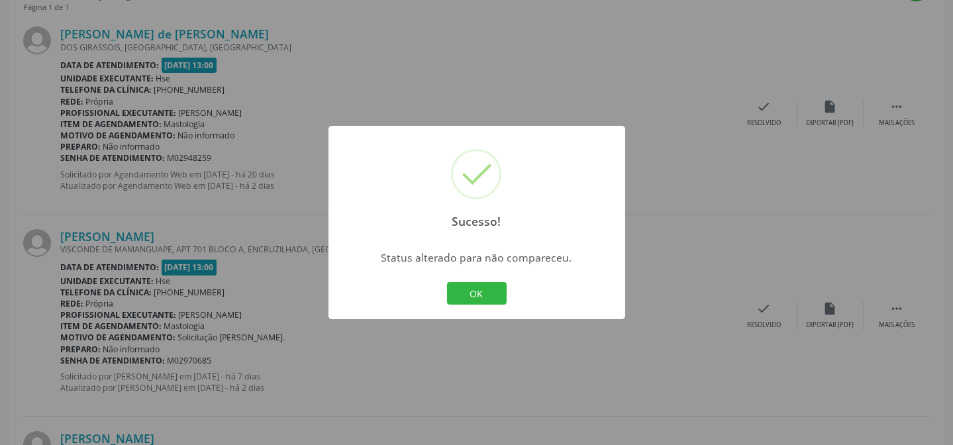
click at [506, 293] on div "OK Cancel" at bounding box center [477, 293] width 66 height 28
click at [478, 295] on button "OK" at bounding box center [477, 293] width 60 height 23
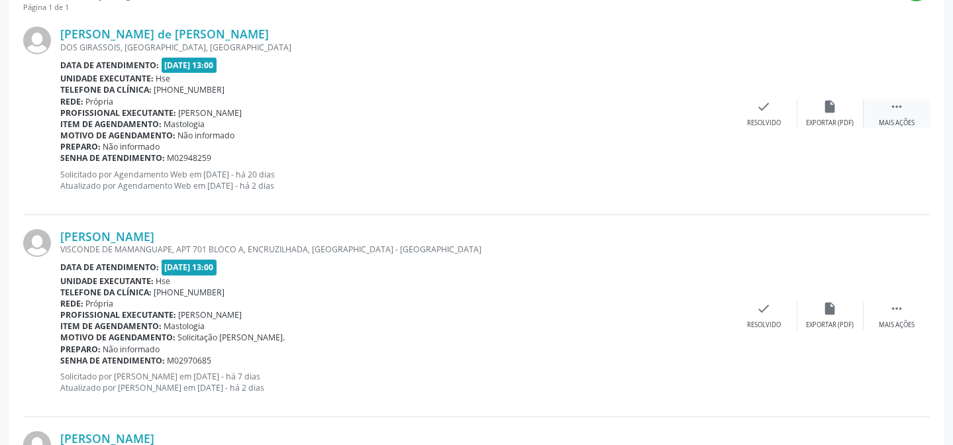
click at [901, 107] on icon "" at bounding box center [896, 106] width 15 height 15
click at [846, 119] on div "Não compareceu" at bounding box center [830, 123] width 56 height 9
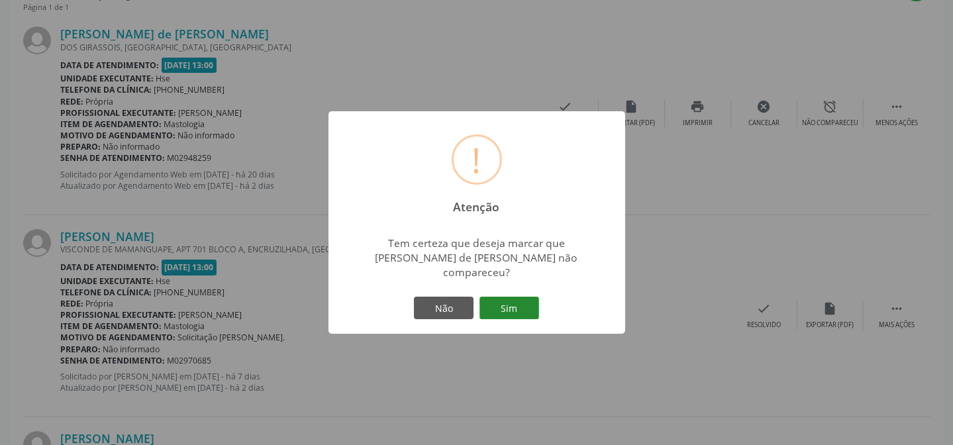
click at [522, 305] on button "Sim" at bounding box center [509, 308] width 60 height 23
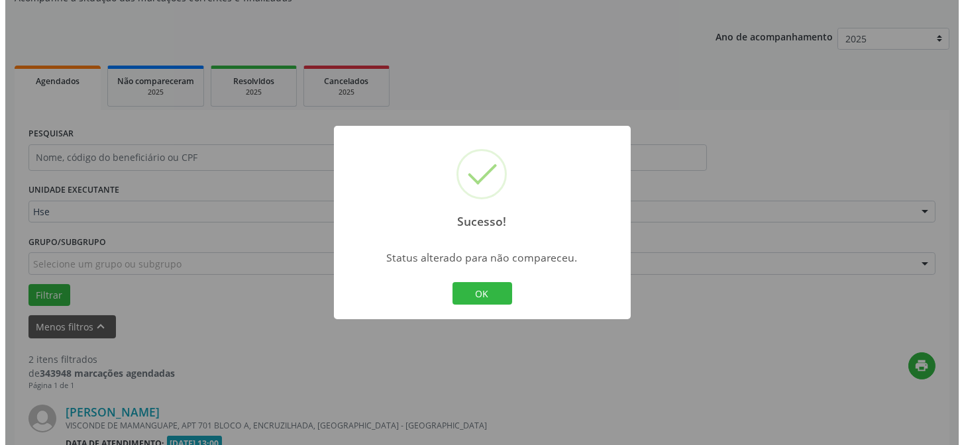
scroll to position [504, 0]
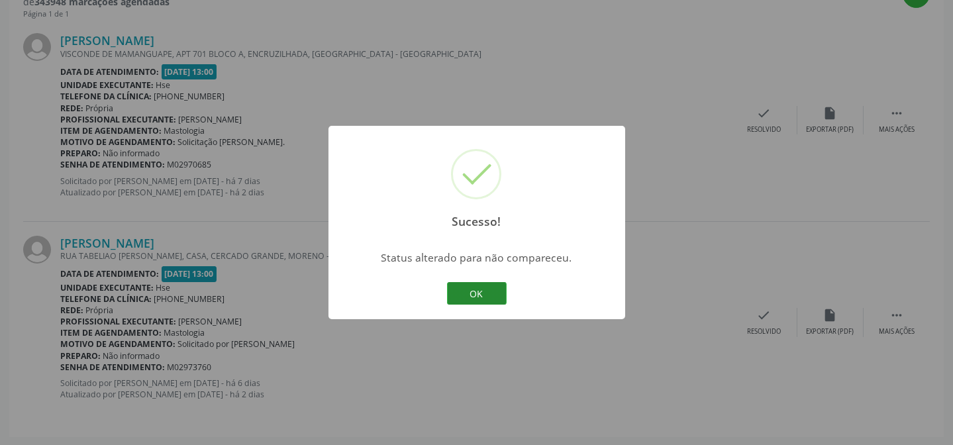
click at [488, 290] on button "OK" at bounding box center [477, 293] width 60 height 23
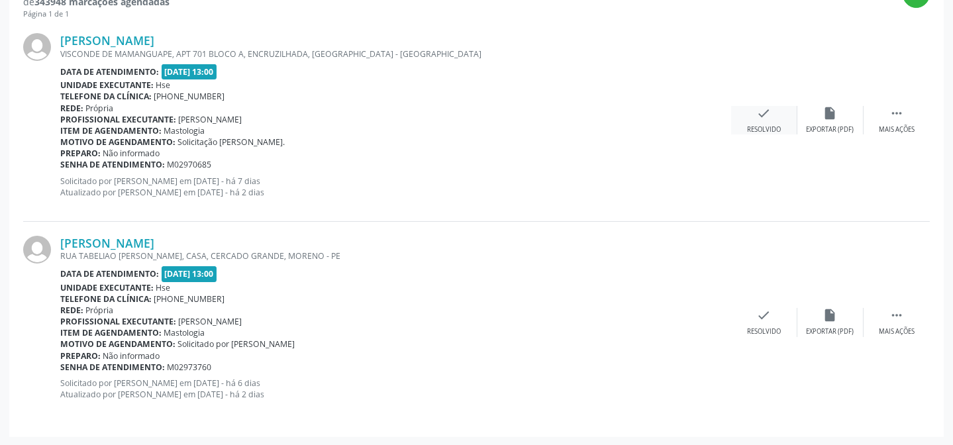
click at [758, 115] on icon "check" at bounding box center [764, 113] width 15 height 15
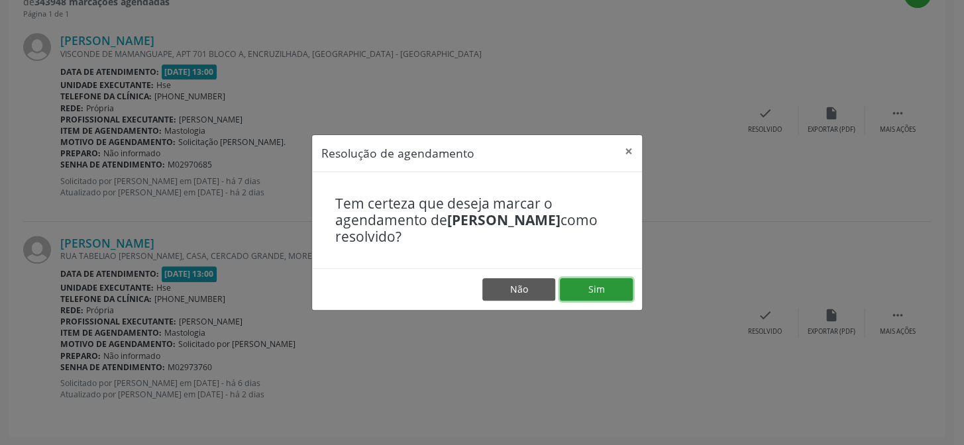
click at [603, 285] on button "Sim" at bounding box center [596, 289] width 73 height 23
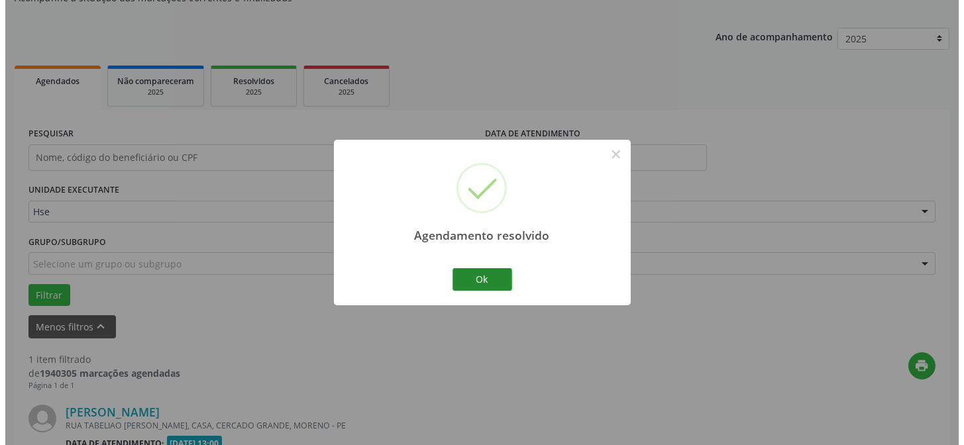
scroll to position [303, 0]
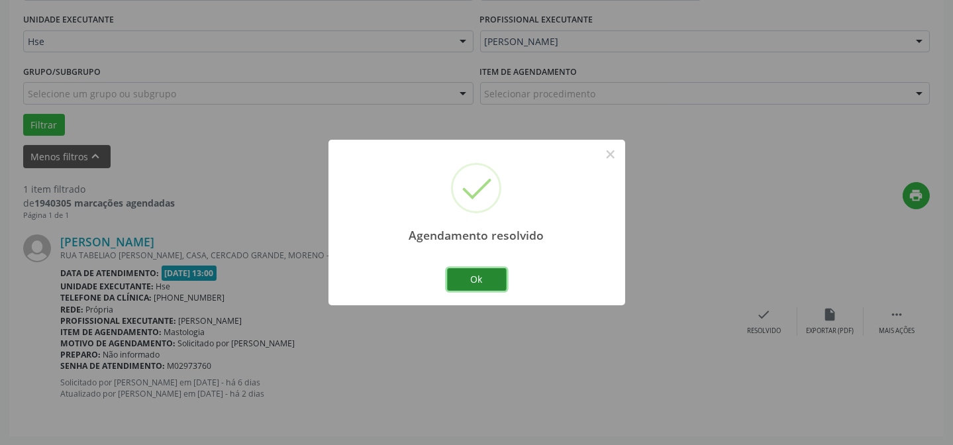
click at [491, 278] on button "Ok" at bounding box center [477, 279] width 60 height 23
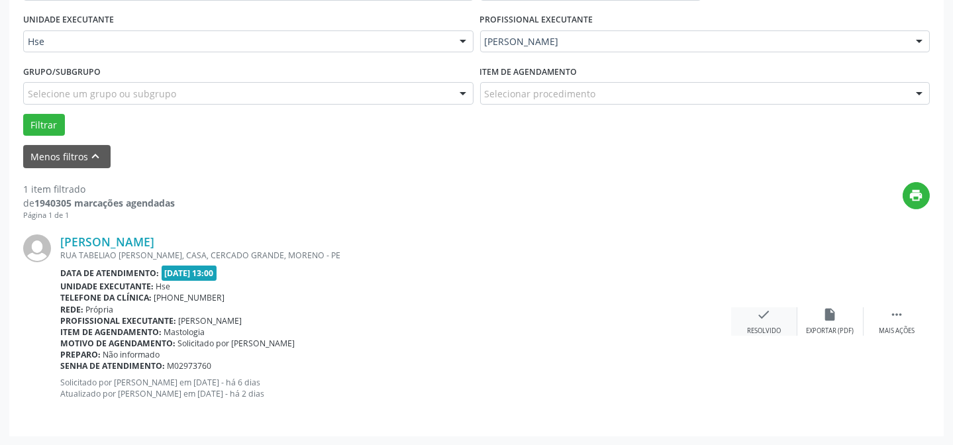
click at [764, 321] on div "check Resolvido" at bounding box center [764, 321] width 66 height 28
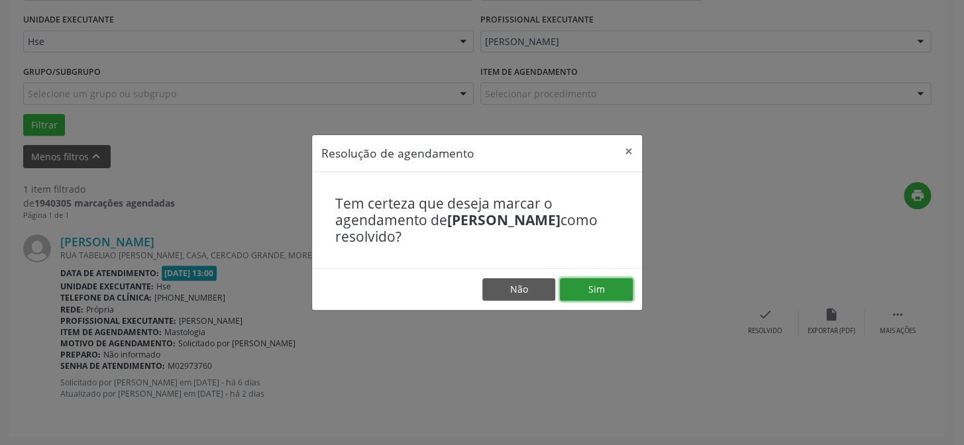
click at [613, 283] on button "Sim" at bounding box center [596, 289] width 73 height 23
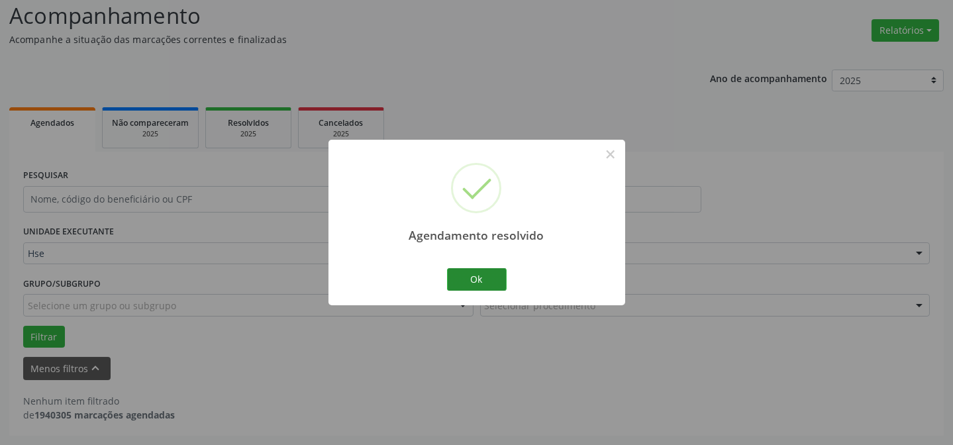
scroll to position [89, 0]
click at [469, 285] on button "Ok" at bounding box center [477, 279] width 60 height 23
